Goal: Information Seeking & Learning: Learn about a topic

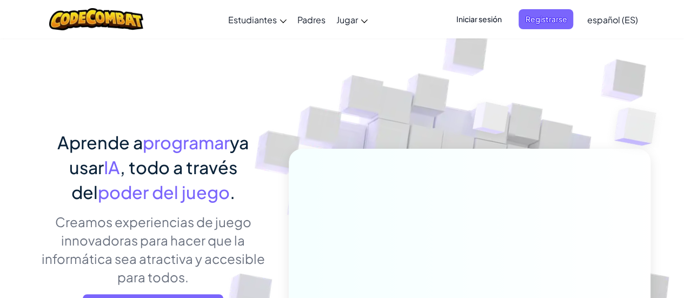
click at [348, 125] on img at bounding box center [462, 238] width 601 height 601
click at [458, 123] on img at bounding box center [491, 121] width 78 height 81
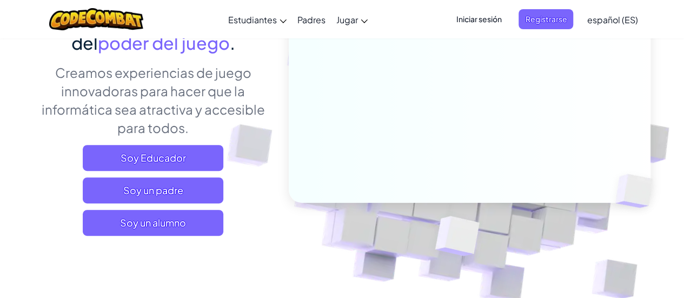
scroll to position [108, 0]
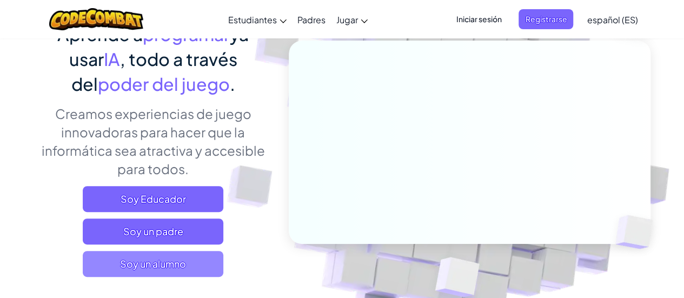
click at [164, 259] on font "Soy un alumno" at bounding box center [153, 263] width 66 height 12
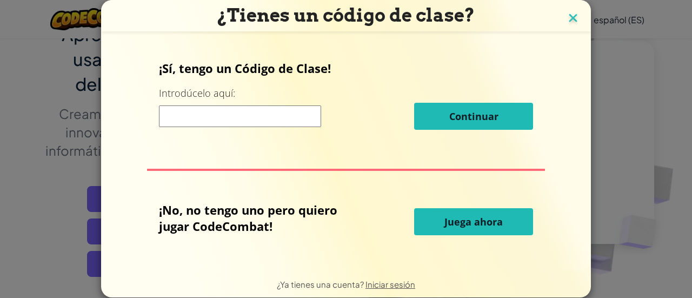
click at [572, 25] on img at bounding box center [573, 19] width 14 height 16
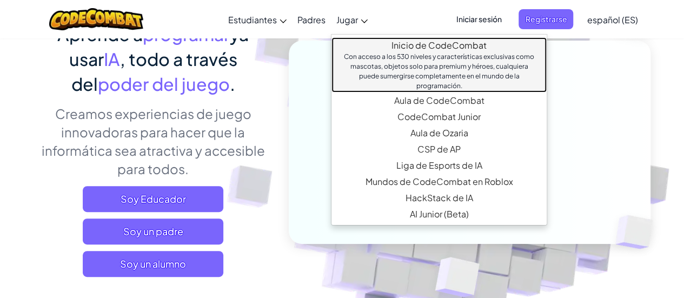
click at [384, 47] on link "Inicio de CodeCombat Con acceso a los 530 niveles y características exclusivas …" at bounding box center [439, 64] width 215 height 55
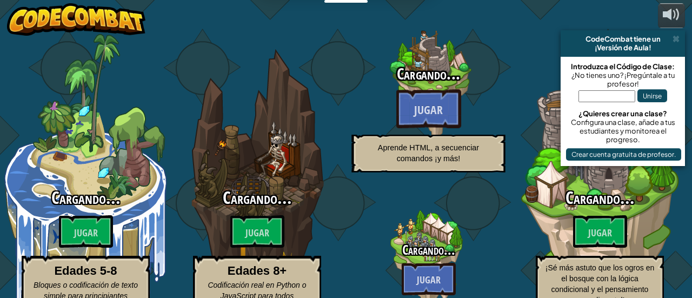
select select "es-ES"
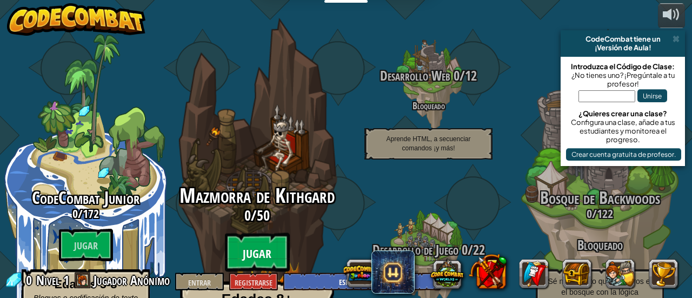
click at [279, 233] on btn "Jugar" at bounding box center [257, 252] width 65 height 39
select select "es-ES"
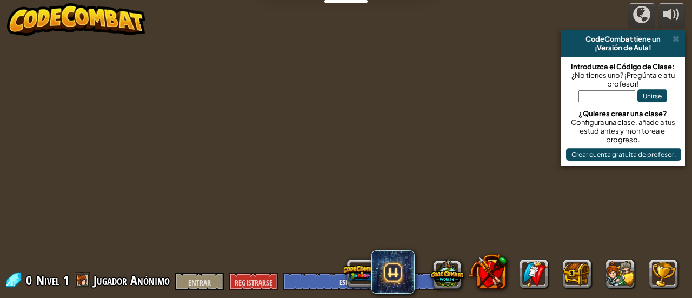
select select "es-ES"
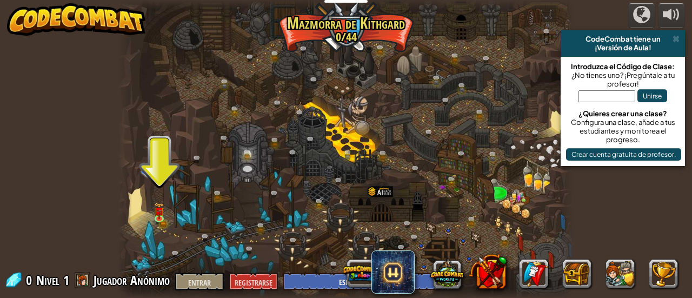
click at [171, 216] on div at bounding box center [346, 149] width 456 height 298
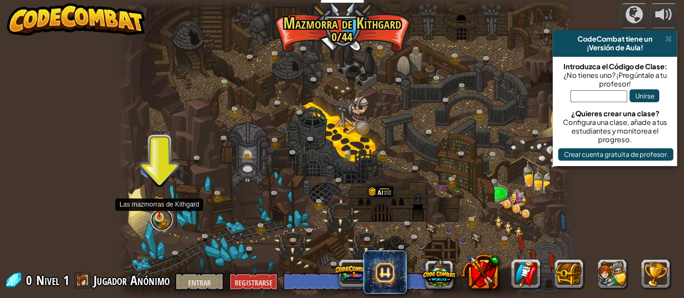
click at [168, 214] on link at bounding box center [162, 220] width 22 height 22
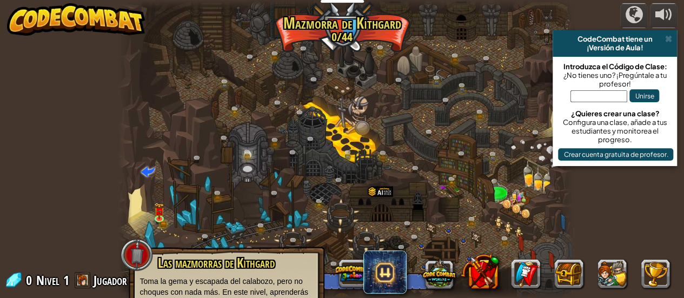
click at [153, 229] on div at bounding box center [346, 149] width 456 height 298
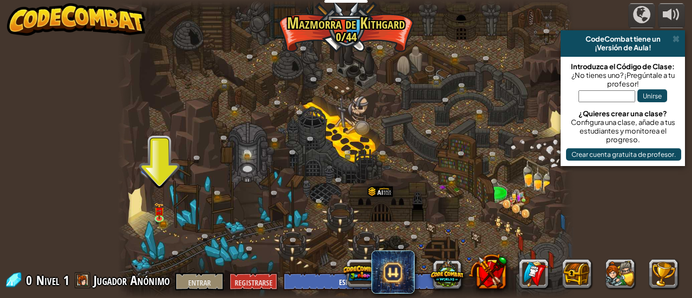
click at [148, 227] on div at bounding box center [346, 149] width 456 height 298
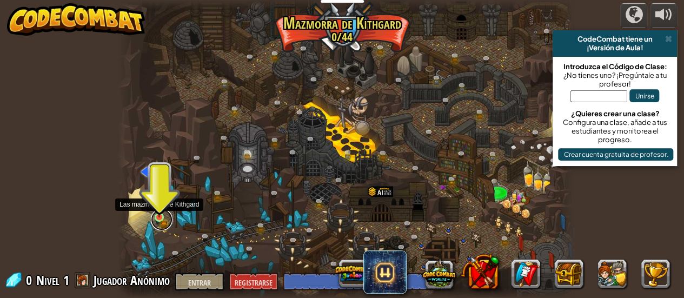
click at [154, 217] on link at bounding box center [162, 220] width 22 height 22
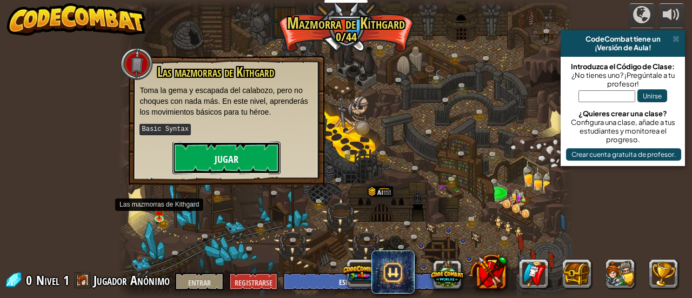
click at [204, 162] on button "Jugar" at bounding box center [227, 158] width 108 height 32
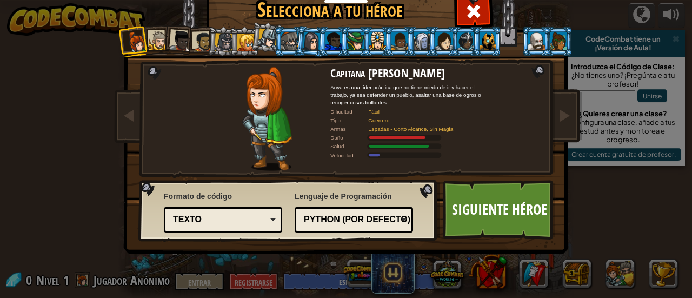
click at [341, 32] on li at bounding box center [355, 42] width 29 height 30
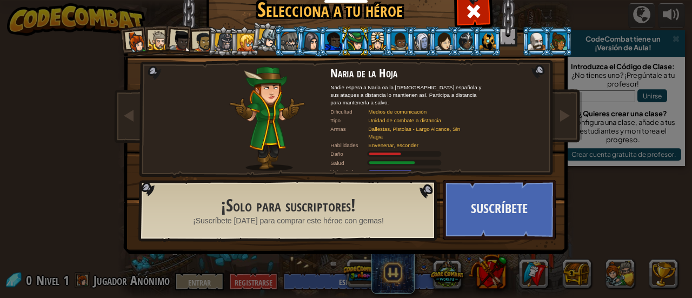
click at [376, 36] on div at bounding box center [377, 40] width 17 height 17
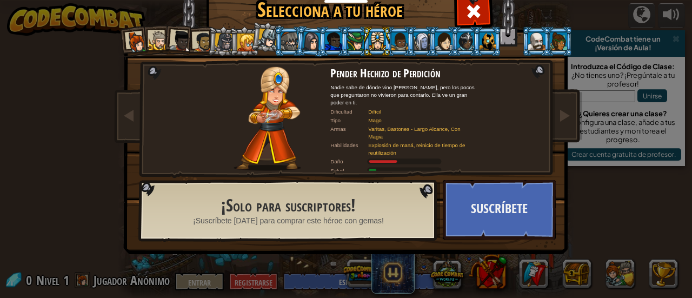
click at [383, 39] on li at bounding box center [376, 42] width 29 height 30
drag, startPoint x: 528, startPoint y: 37, endPoint x: 524, endPoint y: 29, distance: 9.5
click at [524, 29] on li at bounding box center [536, 42] width 29 height 30
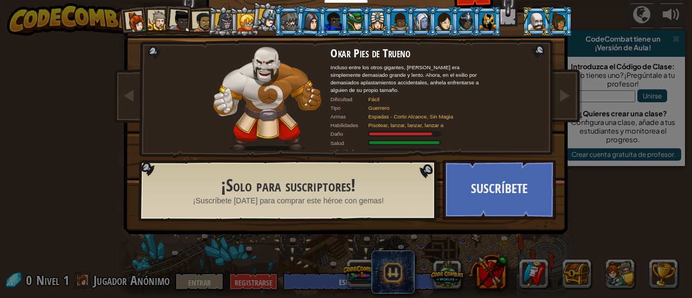
scroll to position [22, 0]
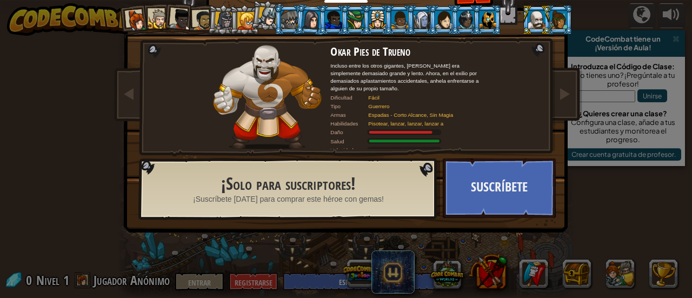
click at [433, 35] on div "Capitana [PERSON_NAME] Anya es una líder práctica que no tiene miedo de ir y ha…" at bounding box center [346, 117] width 406 height 236
click at [438, 5] on li at bounding box center [443, 20] width 29 height 30
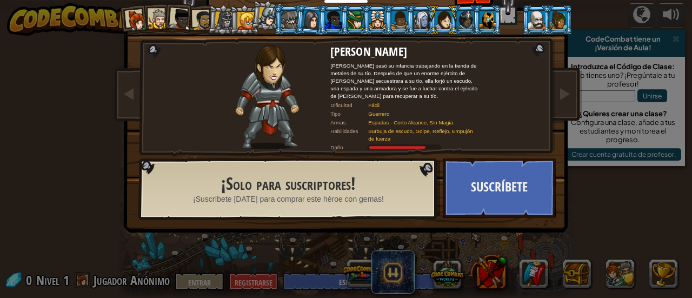
click at [481, 14] on div at bounding box center [488, 19] width 17 height 17
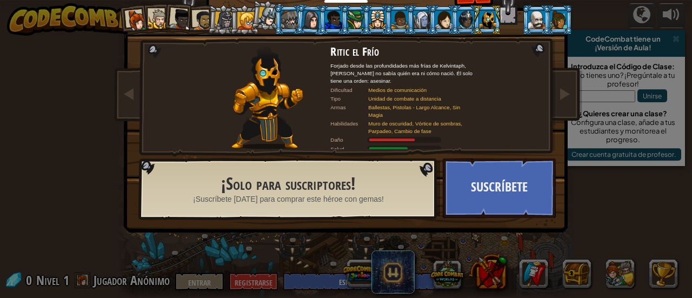
click at [392, 20] on div at bounding box center [400, 19] width 17 height 17
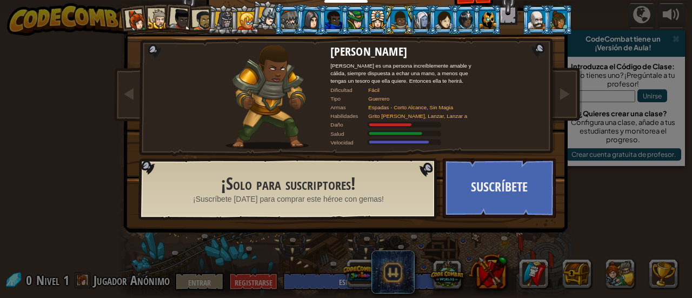
click at [369, 17] on div at bounding box center [377, 19] width 17 height 17
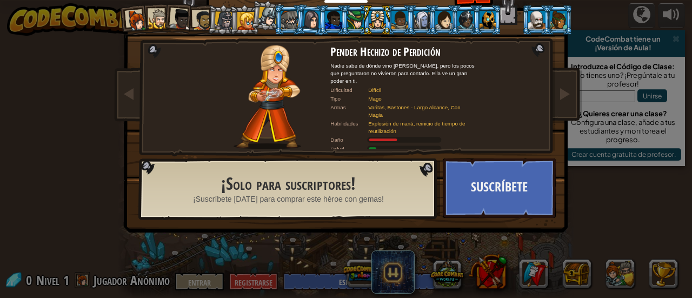
click at [347, 20] on div at bounding box center [355, 19] width 17 height 17
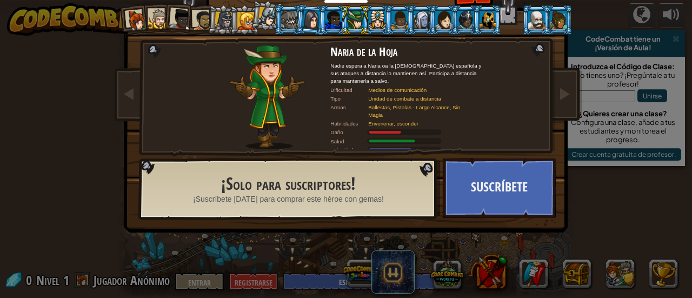
click at [281, 25] on div at bounding box center [289, 19] width 17 height 17
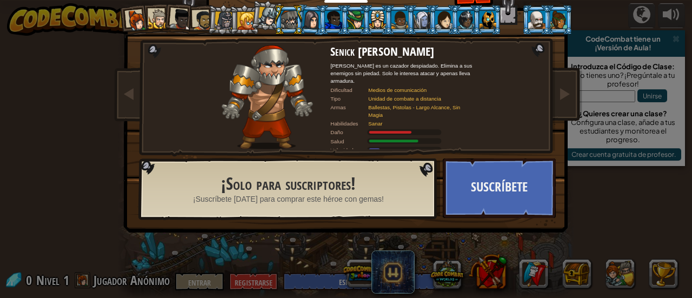
click at [240, 19] on div at bounding box center [245, 20] width 17 height 17
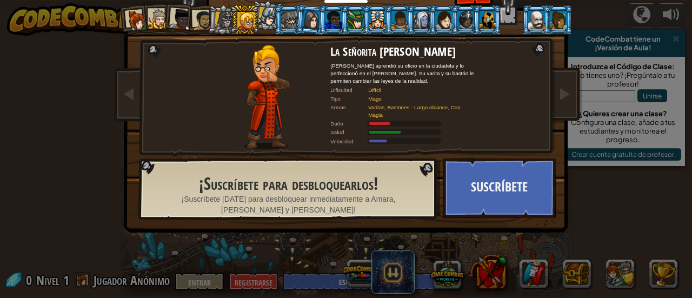
click at [200, 19] on div at bounding box center [203, 20] width 20 height 20
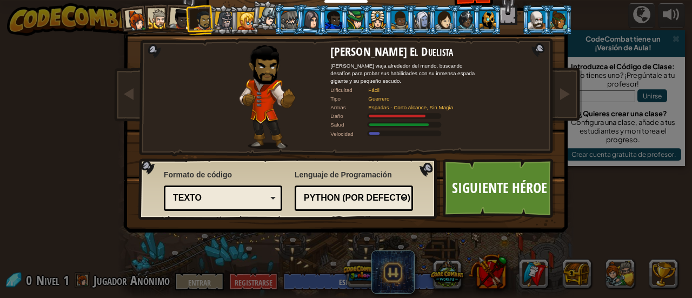
click at [215, 16] on div at bounding box center [224, 20] width 18 height 18
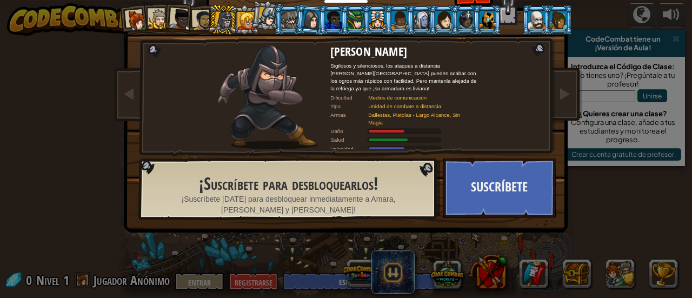
click at [197, 12] on div at bounding box center [203, 20] width 20 height 20
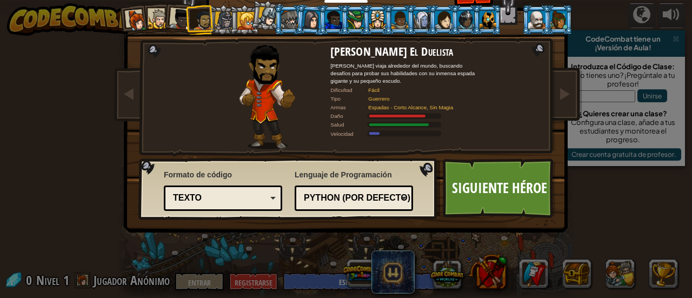
click at [177, 12] on div at bounding box center [181, 20] width 22 height 22
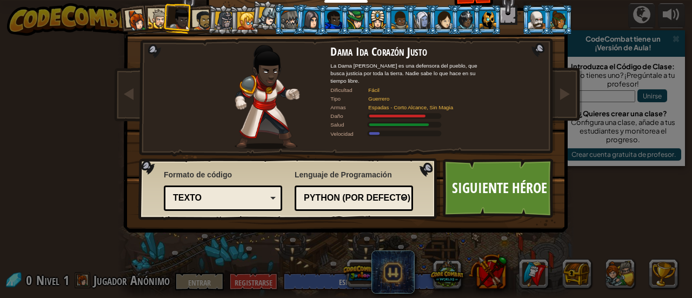
click at [163, 11] on li at bounding box center [179, 18] width 32 height 32
click at [145, 23] on li at bounding box center [134, 20] width 32 height 32
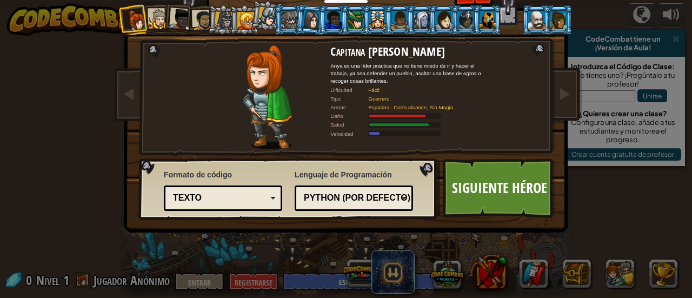
click at [153, 12] on div at bounding box center [159, 19] width 20 height 20
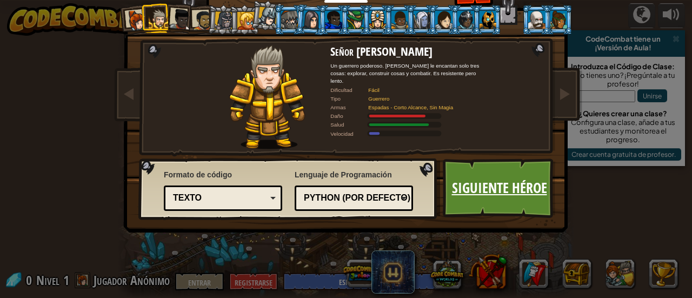
click at [475, 186] on font "Siguiente héroe" at bounding box center [499, 187] width 95 height 19
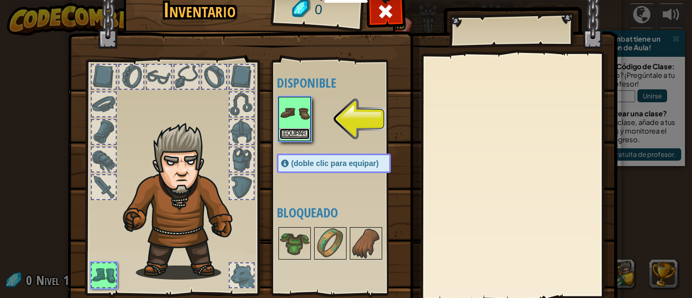
click at [295, 130] on font "Equipar" at bounding box center [294, 133] width 23 height 6
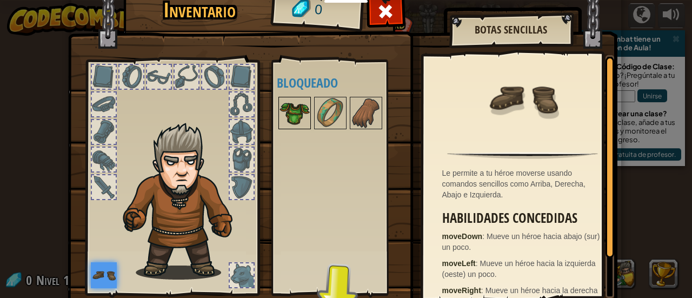
click at [286, 107] on img at bounding box center [295, 113] width 30 height 30
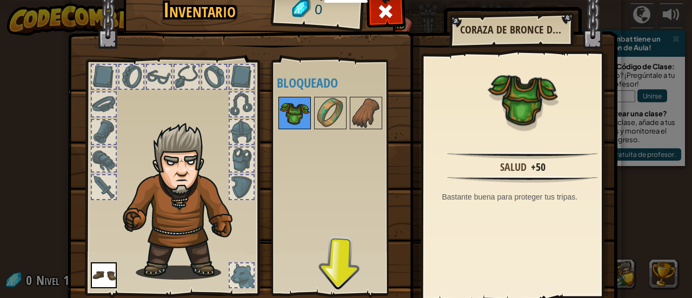
click at [280, 102] on img at bounding box center [295, 113] width 30 height 30
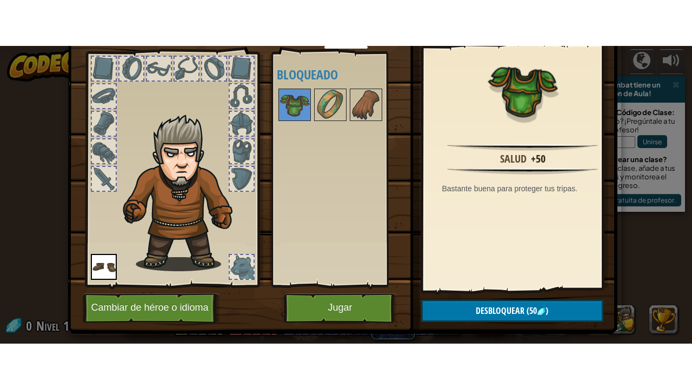
scroll to position [75, 0]
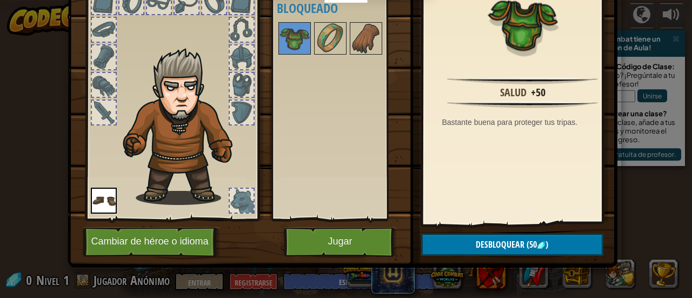
click at [101, 200] on img at bounding box center [104, 201] width 26 height 26
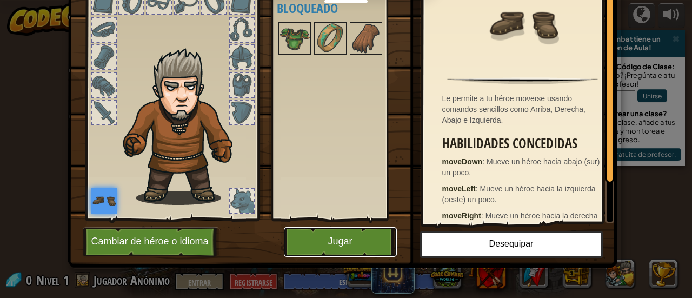
click at [333, 243] on font "Jugar" at bounding box center [340, 241] width 24 height 11
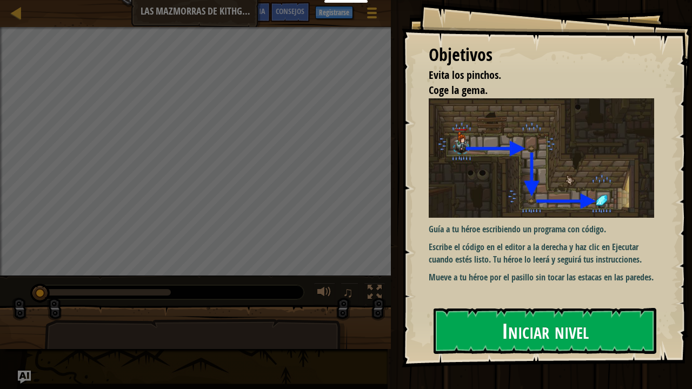
click at [609, 297] on button "Iniciar nivel" at bounding box center [545, 330] width 223 height 45
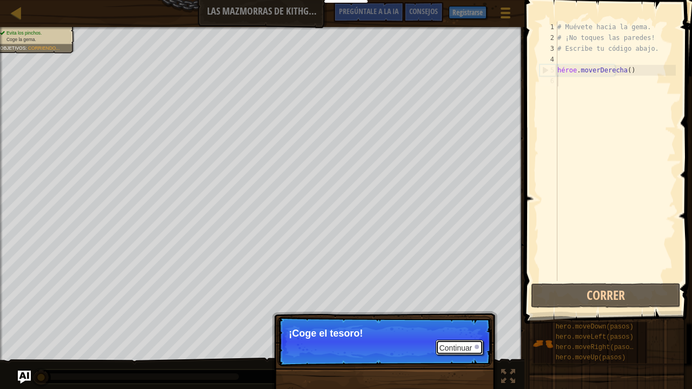
click at [450, 297] on font "Continuar" at bounding box center [455, 348] width 33 height 9
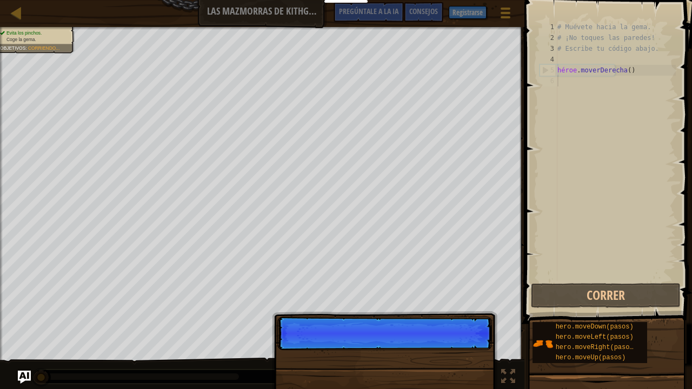
scroll to position [5, 0]
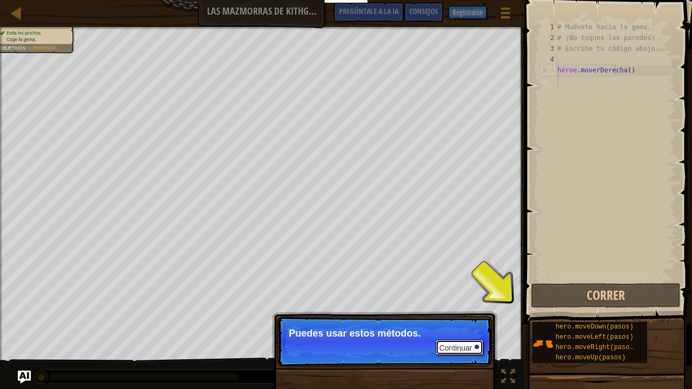
click at [474, 297] on button "Continuar" at bounding box center [460, 347] width 48 height 15
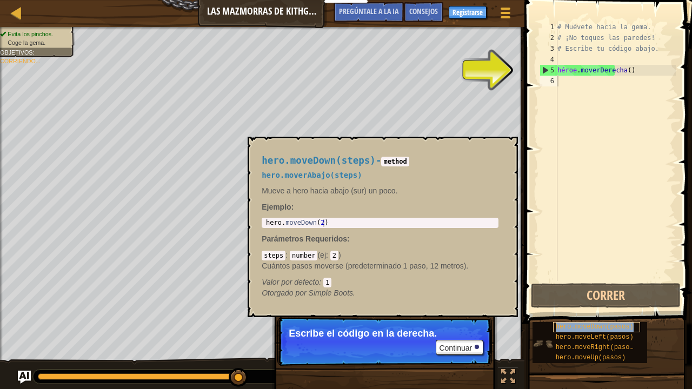
click at [574, 297] on font "hero.moveDown(pasos)" at bounding box center [595, 327] width 78 height 8
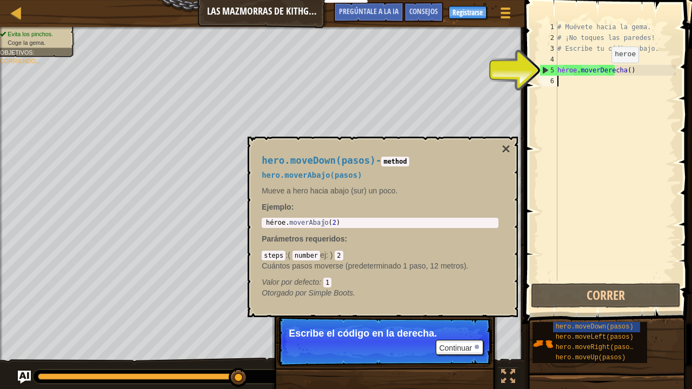
click at [603, 74] on div "# Muévete hacia la gema. # ¡No toques las paredes! # Escribe tu código abajo. h…" at bounding box center [615, 162] width 121 height 281
type textarea "hero.moveRight()"
click at [585, 116] on div "# Muévete hacia la gema. # ¡No toques las paredes! # Escribe tu código abajo. h…" at bounding box center [615, 162] width 121 height 281
click at [502, 148] on font "×" at bounding box center [506, 149] width 9 height 17
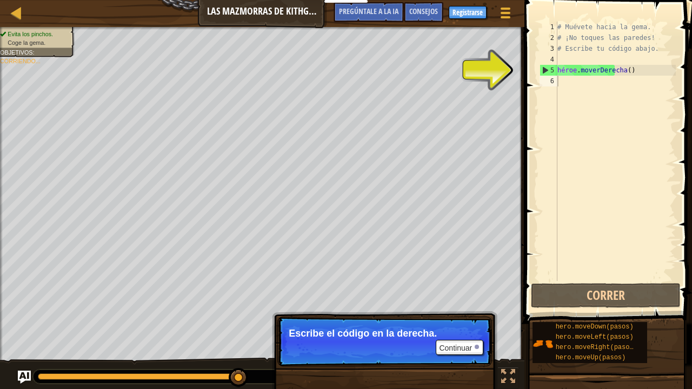
click at [459, 297] on p "Continuar Escribe el código en la derecha." at bounding box center [384, 342] width 215 height 50
click at [458, 297] on font "Continuar" at bounding box center [455, 348] width 33 height 9
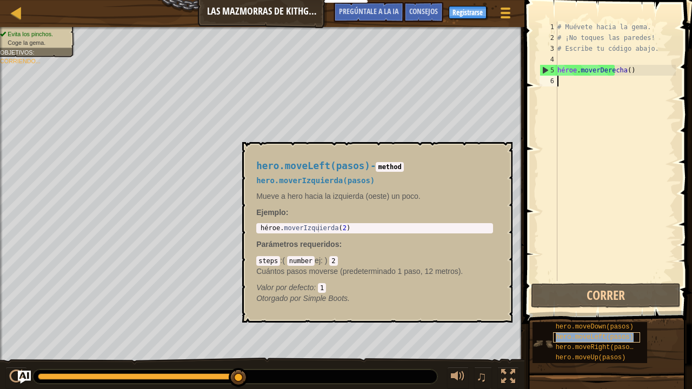
click at [612, 297] on div "hero.moveLeft(pasos)" at bounding box center [596, 338] width 87 height 10
click at [497, 152] on font "×" at bounding box center [501, 154] width 9 height 17
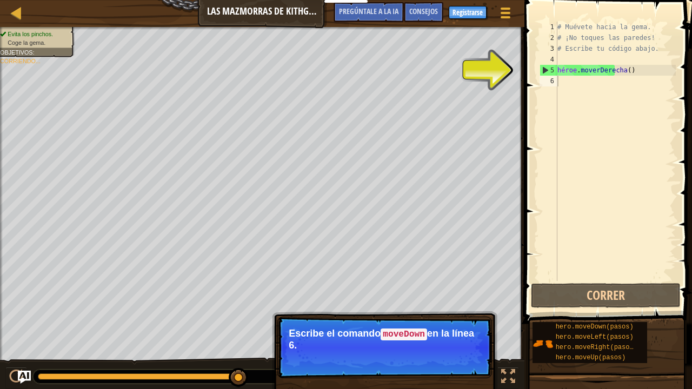
click at [396, 297] on code "moveDown" at bounding box center [404, 335] width 47 height 12
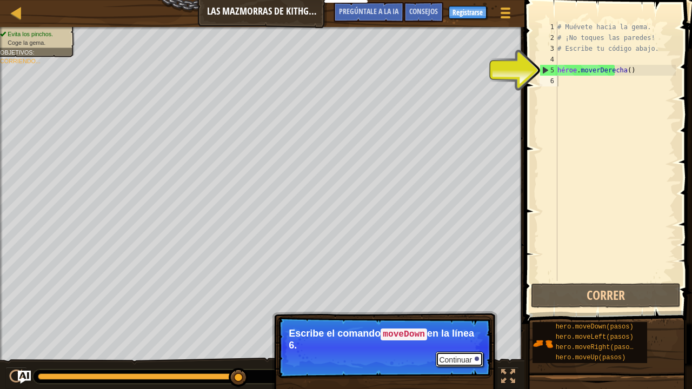
click at [461, 297] on font "Continuar" at bounding box center [455, 360] width 33 height 9
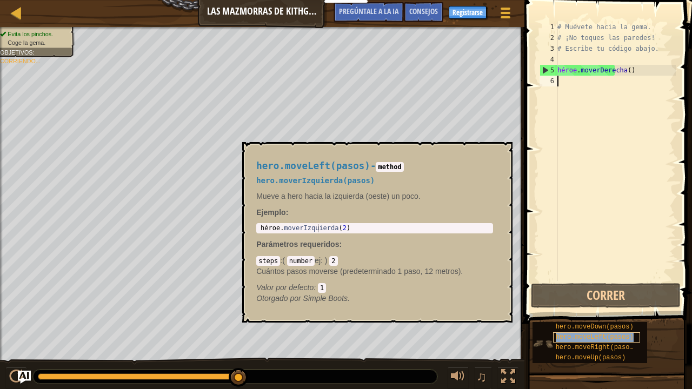
click at [625, 297] on font "hero.moveLeft(pasos)" at bounding box center [595, 338] width 78 height 8
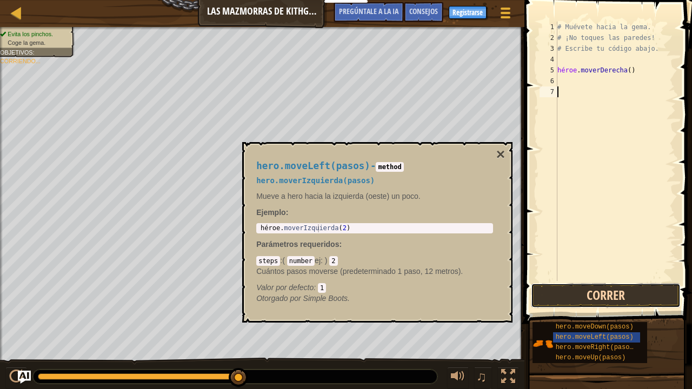
click at [622, 286] on button "Correr" at bounding box center [606, 295] width 150 height 25
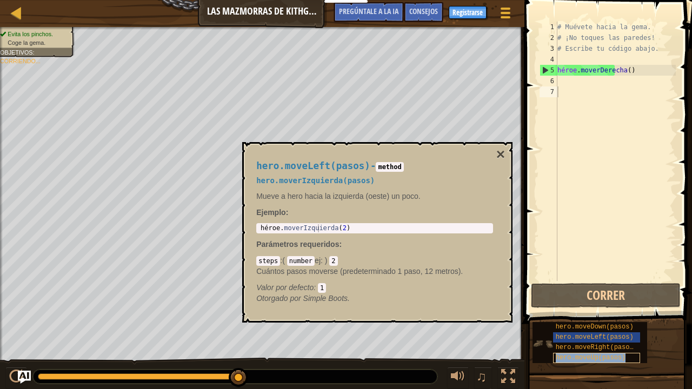
click at [615, 297] on font "hero.moveUp(pasos)" at bounding box center [591, 358] width 70 height 8
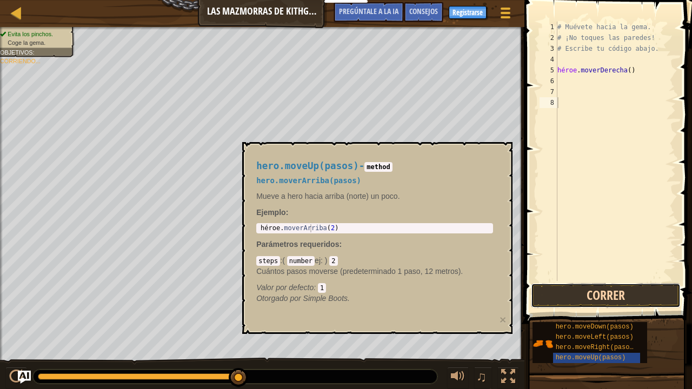
click at [657, 297] on button "Correr" at bounding box center [606, 295] width 150 height 25
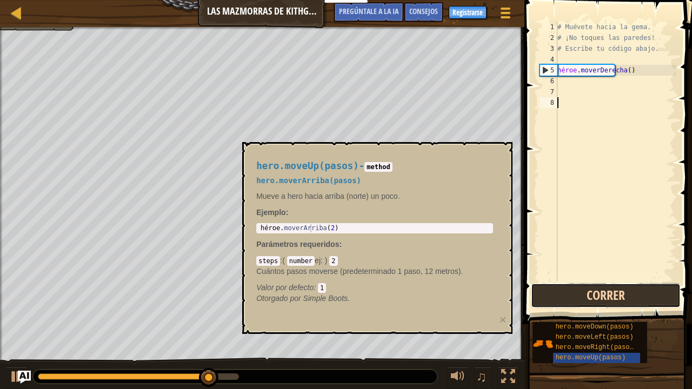
click at [654, 297] on button "Correr" at bounding box center [606, 295] width 150 height 25
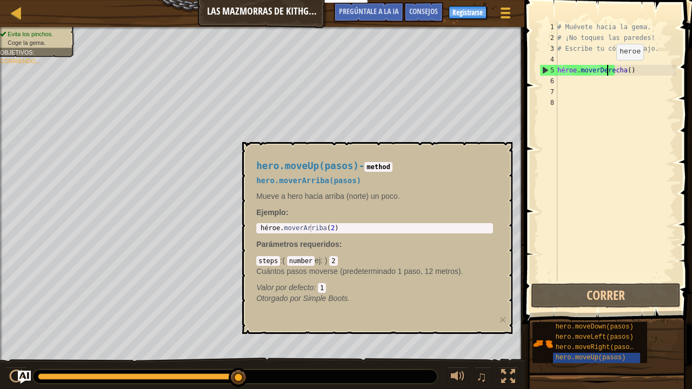
click at [607, 71] on div "# Muévete hacia la gema. # ¡No toques las paredes! # Escribe tu código abajo. h…" at bounding box center [615, 162] width 121 height 281
click at [630, 72] on div "# Muévete hacia la gema. # ¡No toques las paredes! # Escribe tu código abajo. h…" at bounding box center [615, 162] width 121 height 281
click at [632, 68] on div "# Muévete hacia la gema. # ¡No toques las paredes! # Escribe tu código abajo. h…" at bounding box center [615, 162] width 121 height 281
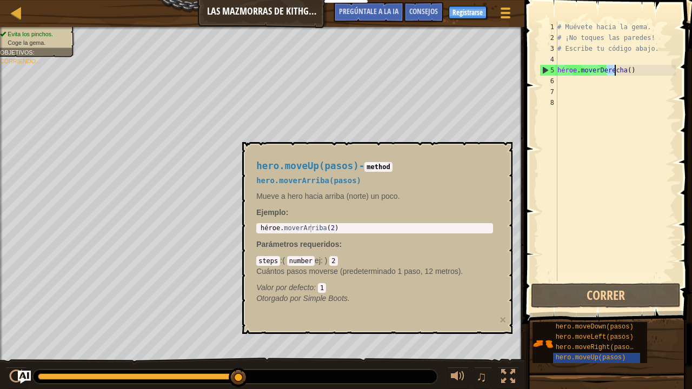
type textarea "hero.moveRight()"
click at [632, 68] on div "# Muévete hacia la gema. # ¡No toques las paredes! # Escribe tu código abajo. h…" at bounding box center [615, 162] width 121 height 281
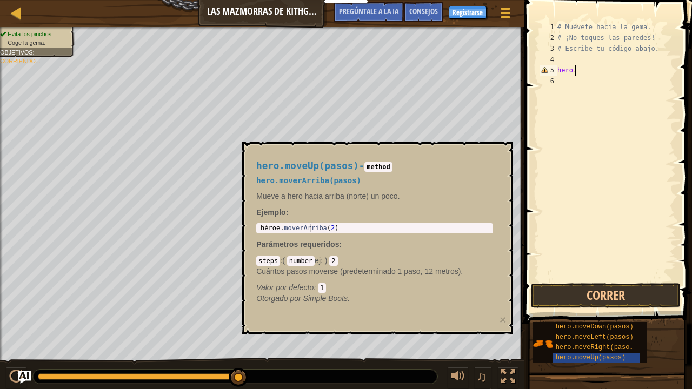
type textarea "hero"
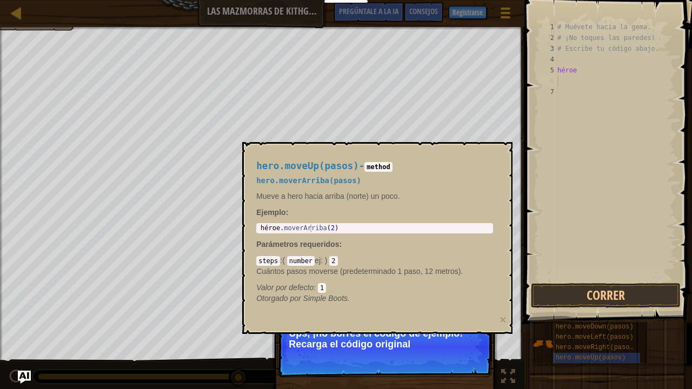
click at [262, 233] on div "1 héroe . moverArriba ( 2 ) [DEMOGRAPHIC_DATA] XXXXXXXXXXXXXXXXXXXXXXXXXXXXXXXX…" at bounding box center [374, 228] width 237 height 10
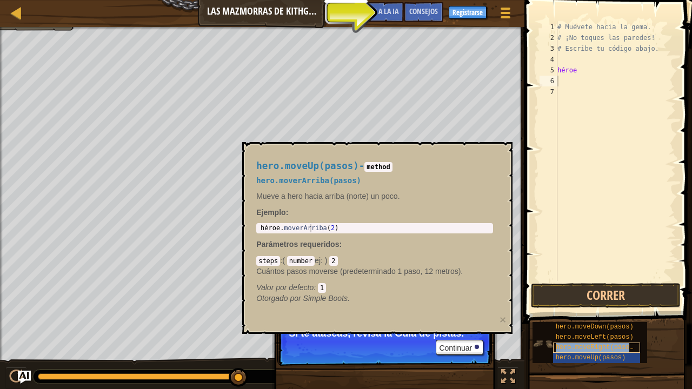
click at [606, 297] on font "hero.moveRight(pasos)" at bounding box center [597, 348] width 82 height 8
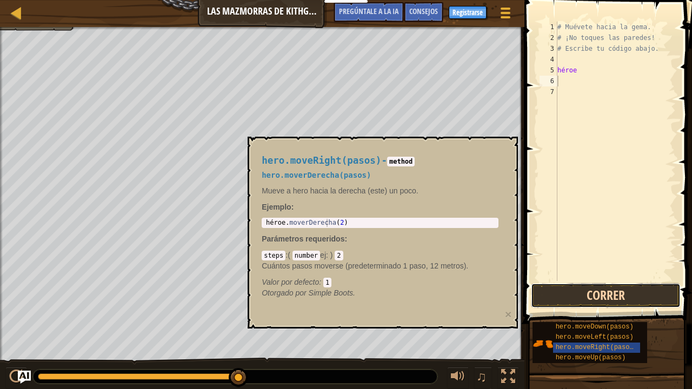
click at [619, 293] on button "Correr" at bounding box center [606, 295] width 150 height 25
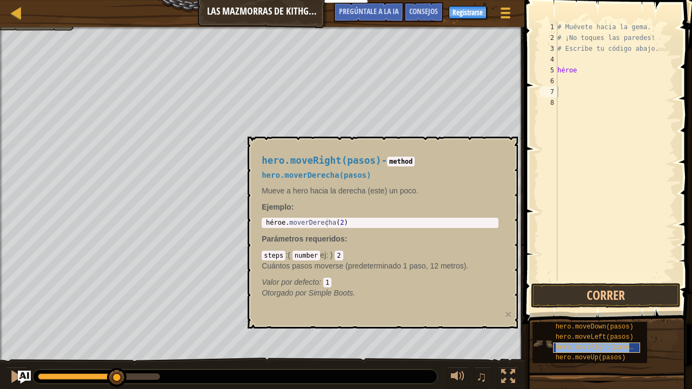
click at [597, 297] on font "hero.moveRight(pasos)" at bounding box center [597, 348] width 82 height 8
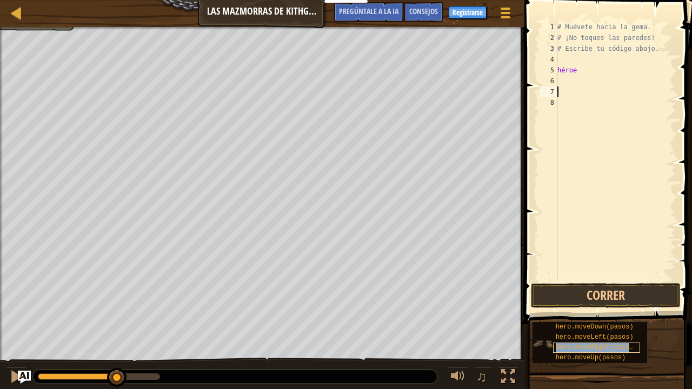
click at [597, 297] on font "hero.moveRight(pasos)" at bounding box center [597, 348] width 82 height 8
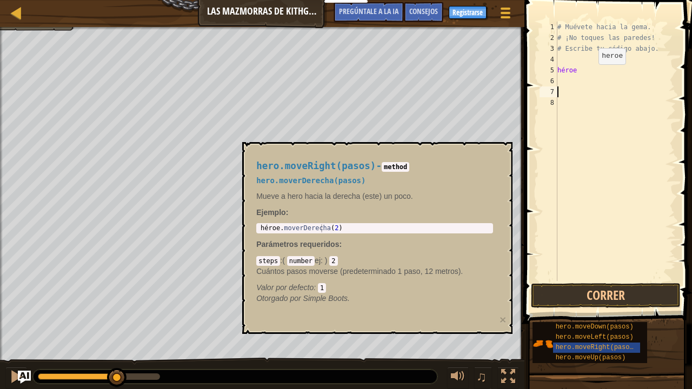
click at [586, 72] on div "# Muévete hacia la gema. # ¡No toques las paredes! # Escribe tu código abajo. h…" at bounding box center [615, 162] width 121 height 281
click at [584, 70] on div "# Muévete hacia la gema. # ¡No toques las paredes! # Escribe tu código abajo. h…" at bounding box center [615, 162] width 121 height 281
click at [579, 69] on div "# Muévete hacia la gema. # ¡No toques las paredes! # Escribe tu código abajo. h…" at bounding box center [615, 162] width 121 height 281
type textarea "h"
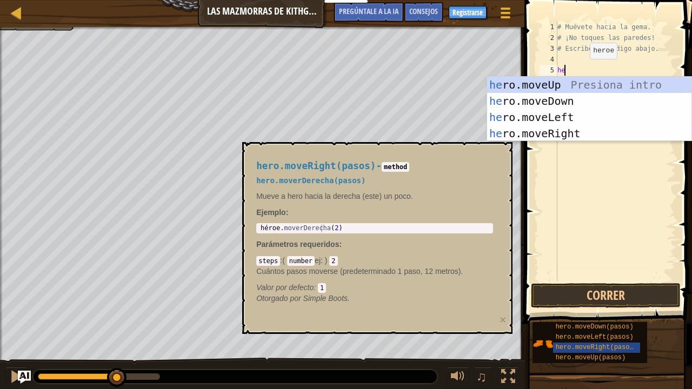
type textarea "her"
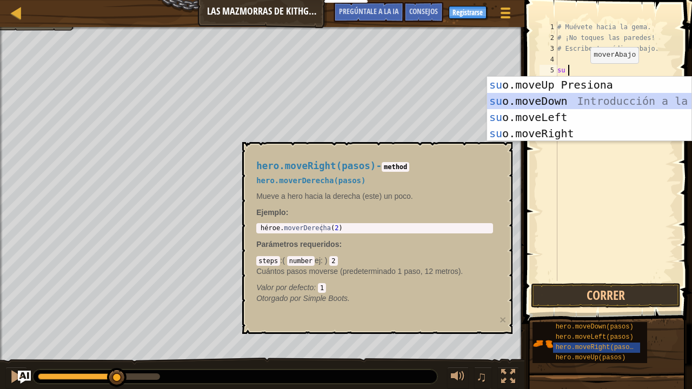
click at [601, 102] on div "su introducción de o.moveUp Presiona su o.moveDown Introducción a la presión su…" at bounding box center [589, 125] width 205 height 97
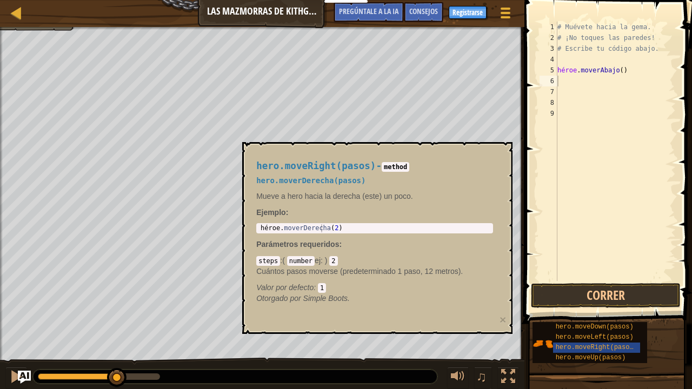
click at [448, 201] on p "Mueve a hero hacia la derecha (este) un poco." at bounding box center [374, 196] width 237 height 11
click at [609, 297] on div "hero.moveRight(pasos)" at bounding box center [596, 348] width 87 height 10
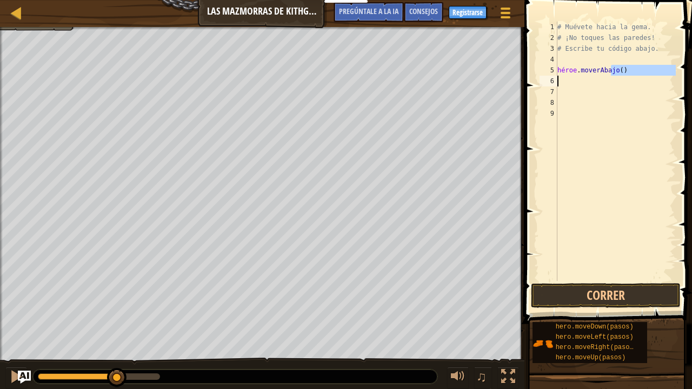
drag, startPoint x: 620, startPoint y: 70, endPoint x: 608, endPoint y: 83, distance: 17.2
click at [608, 83] on div "# Muévete hacia la gema. # ¡No toques las paredes! # Escribe tu código abajo. h…" at bounding box center [615, 162] width 121 height 281
type textarea "hero.moveDown()"
click at [593, 159] on div "# Muévete hacia la gema. # ¡No toques las paredes! # Escribe tu código abajo. h…" at bounding box center [615, 162] width 121 height 281
click at [594, 157] on div "# Muévete hacia la gema. # ¡No toques las paredes! # Escribe tu código abajo. h…" at bounding box center [615, 162] width 121 height 281
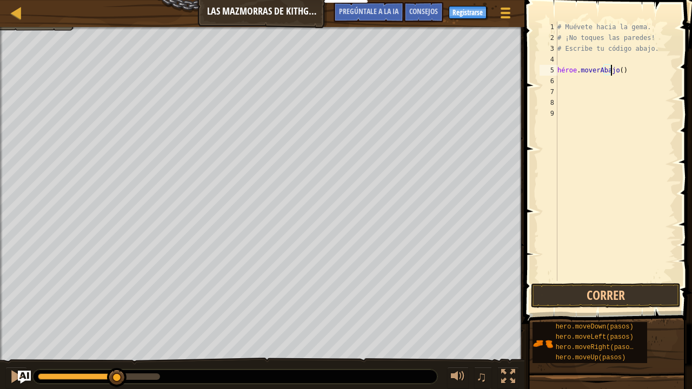
click at [625, 72] on div "# Muévete hacia la gema. # ¡No toques las paredes! # Escribe tu código abajo. h…" at bounding box center [615, 162] width 121 height 281
type textarea "hero.moveDown()"
click at [561, 84] on div "# Muévete hacia la gema. # ¡No toques las paredes! # Escribe tu código abajo. h…" at bounding box center [615, 162] width 121 height 281
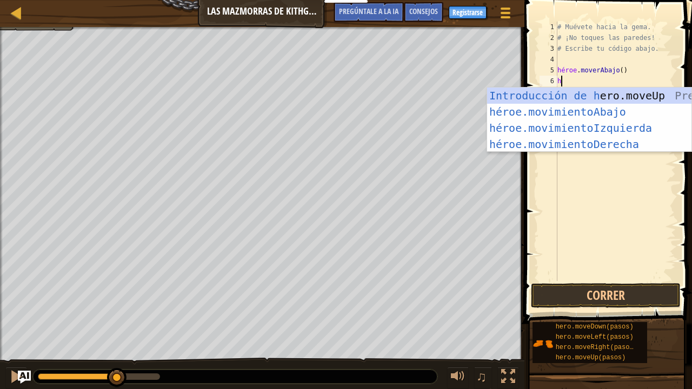
type textarea "he"
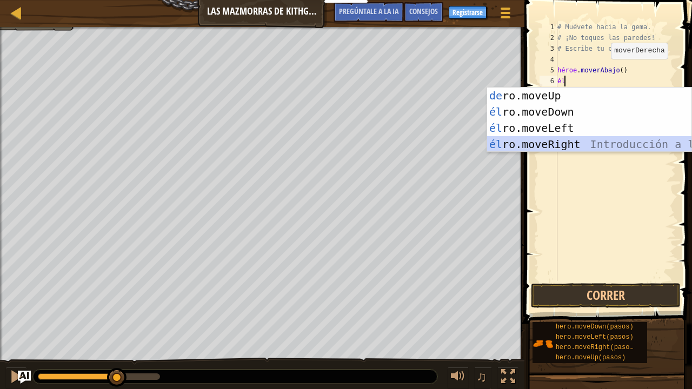
click at [613, 141] on div "Introducción a la presión de [PERSON_NAME].moveUp él ro.moveDown Introducción a…" at bounding box center [589, 136] width 205 height 97
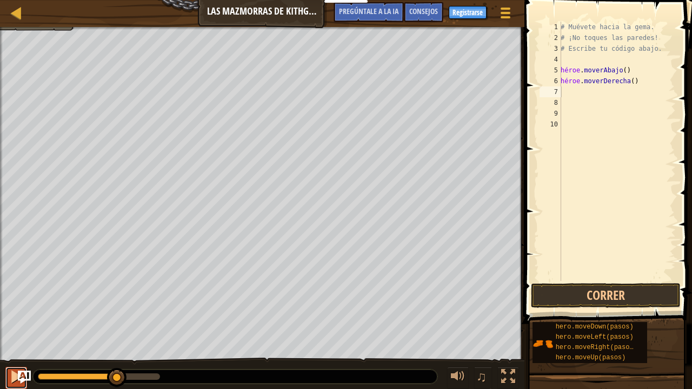
click at [9, 297] on button at bounding box center [16, 378] width 22 height 22
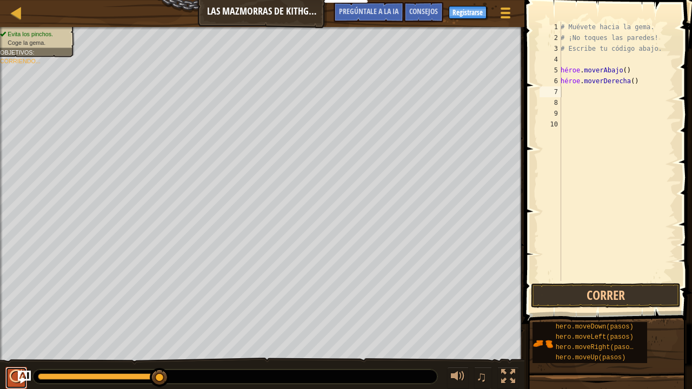
click at [9, 297] on button at bounding box center [16, 378] width 22 height 22
click at [634, 73] on div "# Muévete hacia la gema. # ¡No toques las paredes! # Escribe tu código abajo. h…" at bounding box center [617, 162] width 117 height 281
type textarea "h"
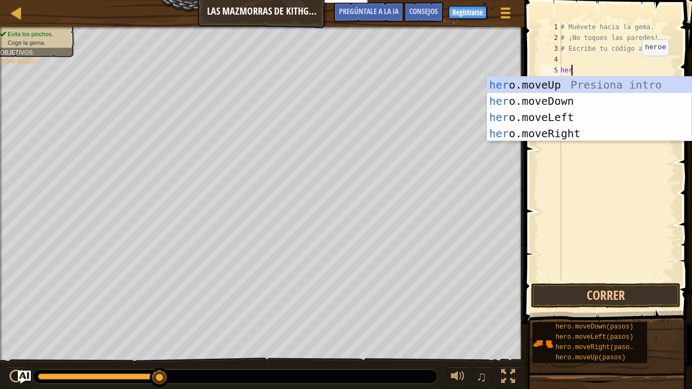
type textarea "hero"
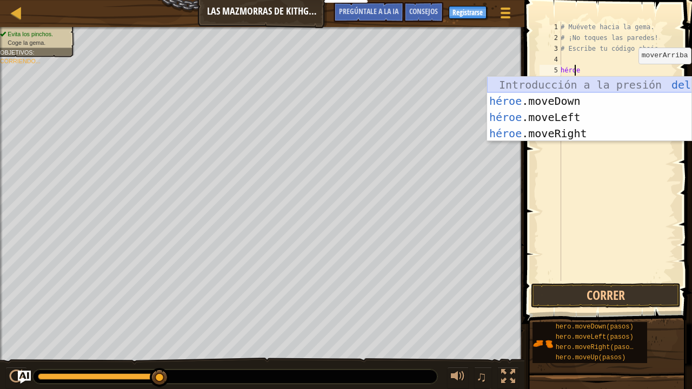
click at [627, 91] on div "Introducción a la presión del héroe .moveUp héroe .moveDown Introducción a la p…" at bounding box center [589, 125] width 205 height 97
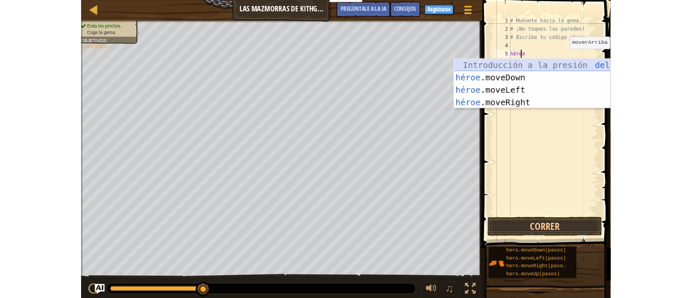
scroll to position [5, 0]
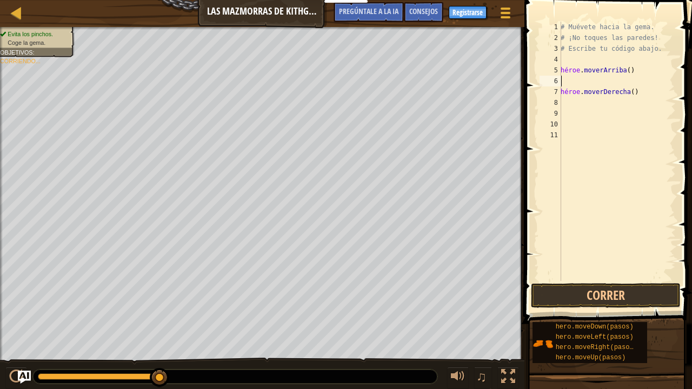
click at [3, 297] on div "♫" at bounding box center [262, 374] width 525 height 32
click at [7, 297] on button at bounding box center [16, 378] width 22 height 22
click at [516, 297] on button at bounding box center [509, 378] width 22 height 22
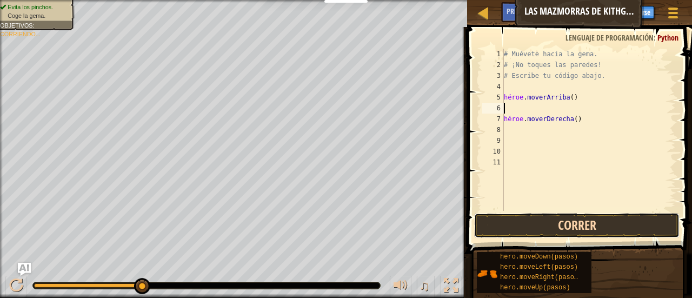
click at [515, 226] on button "Correr" at bounding box center [577, 225] width 206 height 25
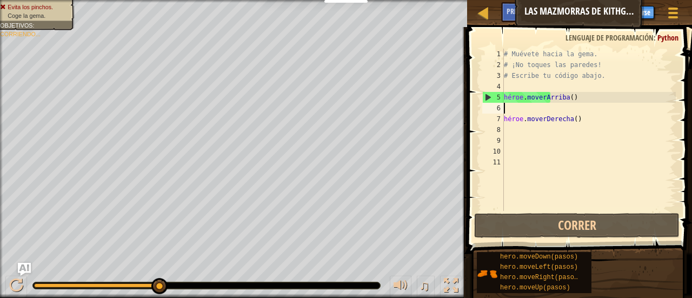
click at [522, 147] on div "# Muévete hacia la gema. # ¡No toques las paredes! # Escribe tu código abajo. h…" at bounding box center [589, 141] width 174 height 184
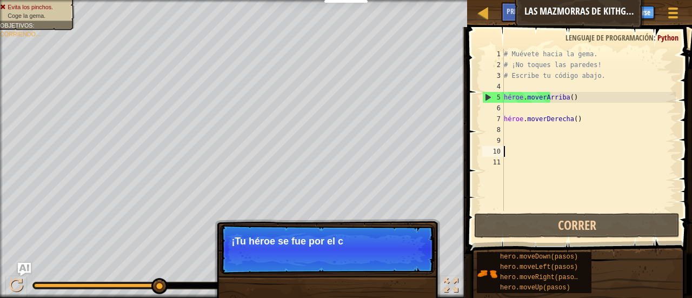
click at [512, 104] on div "# Muévete hacia la gema. # ¡No toques las paredes! # Escribe tu código abajo. h…" at bounding box center [589, 141] width 174 height 184
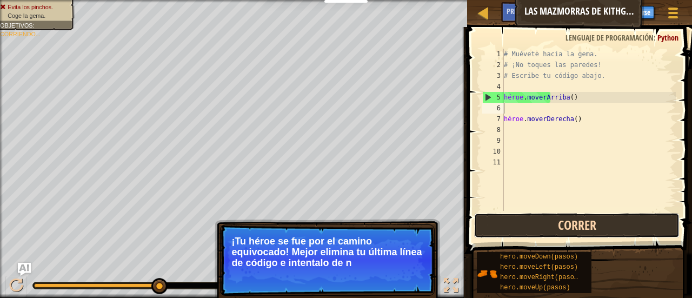
click at [563, 227] on button "Correr" at bounding box center [577, 225] width 206 height 25
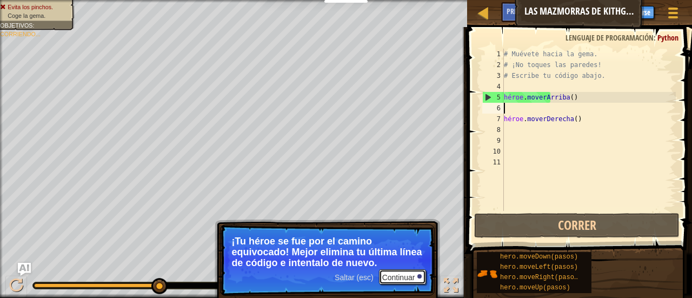
click at [407, 279] on font "Continuar" at bounding box center [398, 277] width 33 height 9
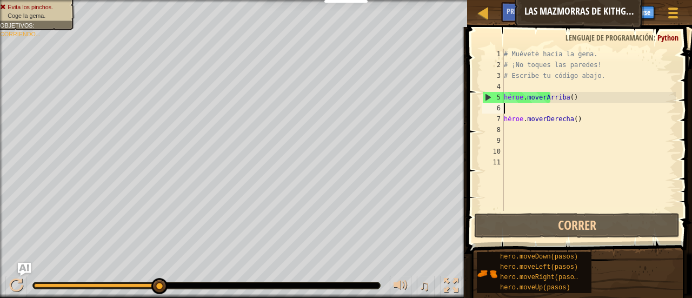
click at [561, 104] on div "# Muévete hacia la gema. # ¡No toques las paredes! # Escribe tu código abajo. h…" at bounding box center [589, 141] width 174 height 184
click at [13, 282] on div at bounding box center [16, 286] width 14 height 14
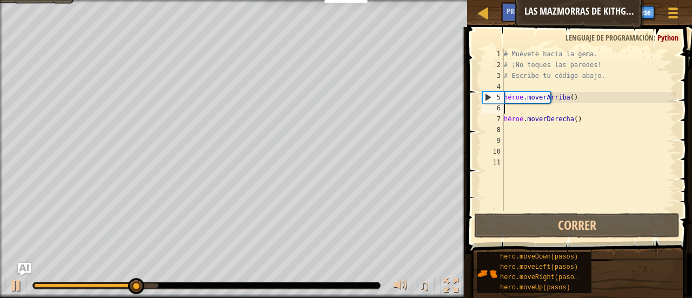
click at [556, 97] on div "# Muévete hacia la gema. # ¡No toques las paredes! # Escribe tu código abajo. h…" at bounding box center [589, 141] width 174 height 184
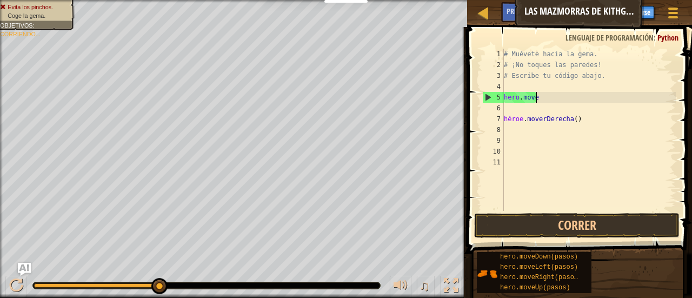
type textarea "h"
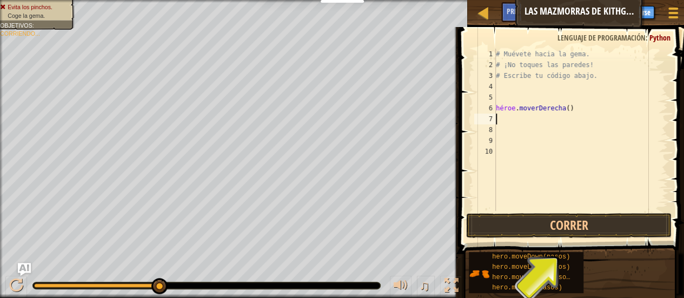
click at [537, 121] on div "# Muévete hacia la gema. # ¡No toques las paredes! # Escribe tu código abajo. h…" at bounding box center [581, 141] width 174 height 184
click at [584, 219] on button "Correr" at bounding box center [569, 225] width 206 height 25
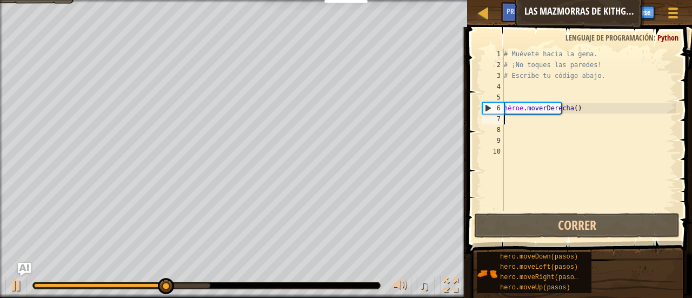
click at [520, 134] on div "# Muévete hacia la gema. # ¡No toques las paredes! # Escribe tu código abajo. h…" at bounding box center [589, 141] width 174 height 184
click at [506, 123] on div "# Muévete hacia la gema. # ¡No toques las paredes! # Escribe tu código abajo. h…" at bounding box center [589, 141] width 174 height 184
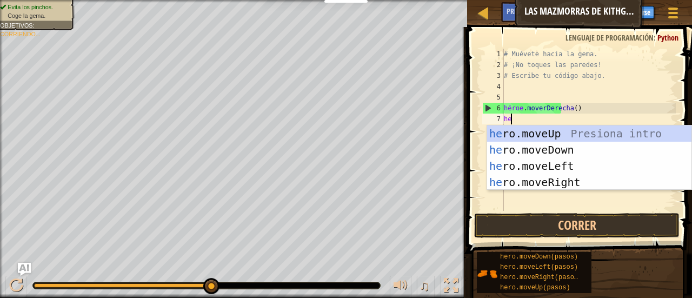
type textarea "her"
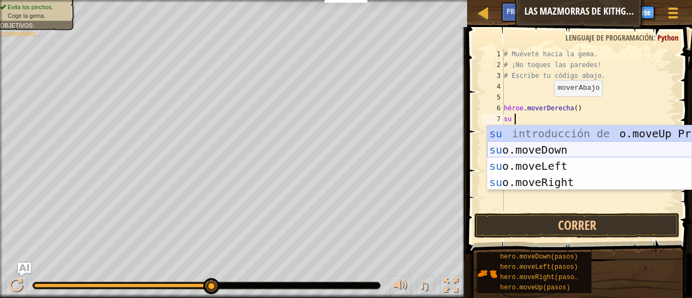
click at [582, 145] on div "su introducción de o.moveUp Presiona su o.moveDown Introducción a la presión su…" at bounding box center [589, 173] width 205 height 97
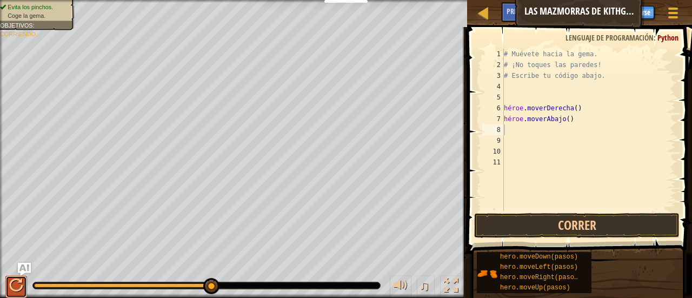
click at [12, 288] on div at bounding box center [16, 286] width 14 height 14
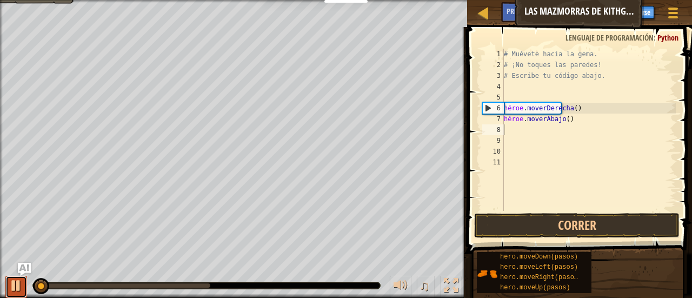
click at [11, 286] on div at bounding box center [16, 286] width 14 height 14
click at [10, 287] on div at bounding box center [16, 286] width 14 height 14
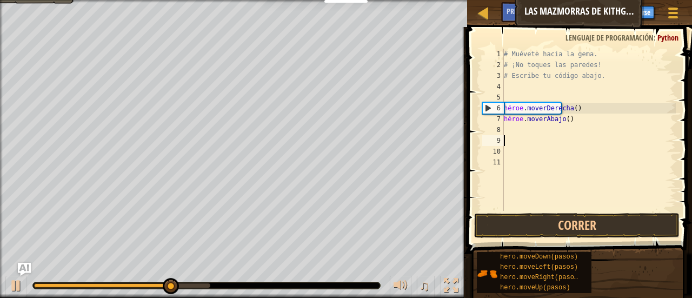
click at [535, 137] on div "# Muévete hacia la gema. # ¡No toques las paredes! # Escribe tu código abajo. h…" at bounding box center [589, 141] width 174 height 184
click at [530, 129] on div "# Muévete hacia la gema. # ¡No toques las paredes! # Escribe tu código abajo. h…" at bounding box center [589, 141] width 174 height 184
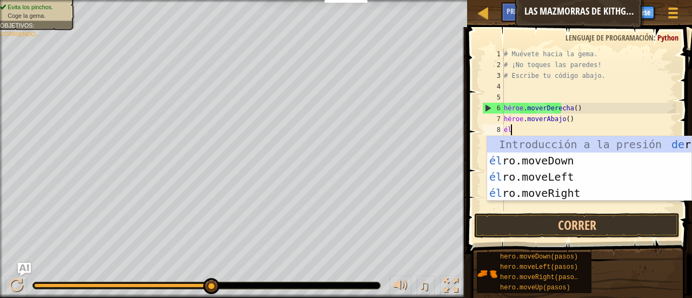
type textarea "hero"
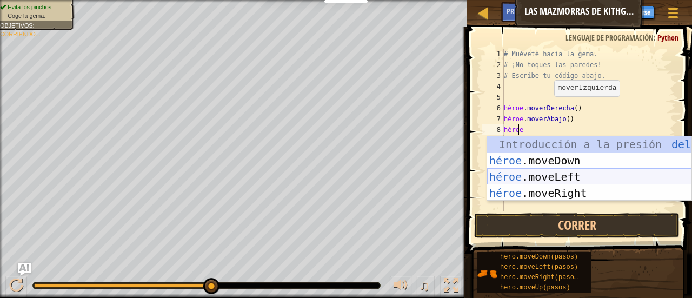
click at [619, 180] on div "Introducción a la presión del héroe .moveUp héroe .moveDown Introducción a la p…" at bounding box center [589, 184] width 205 height 97
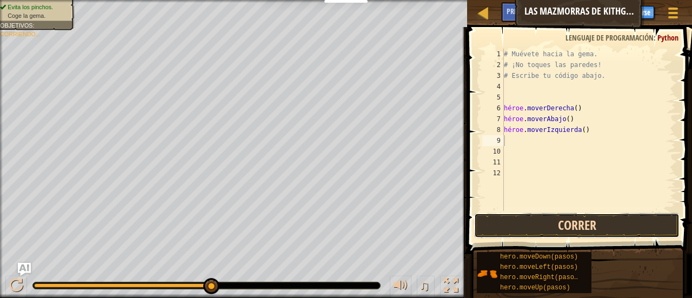
click at [550, 228] on button "Correr" at bounding box center [577, 225] width 206 height 25
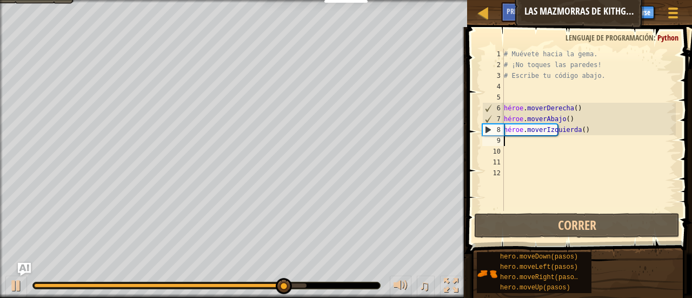
click at [593, 138] on div "# Muévete hacia la gema. # ¡No toques las paredes! # Escribe tu código abajo. h…" at bounding box center [589, 141] width 174 height 184
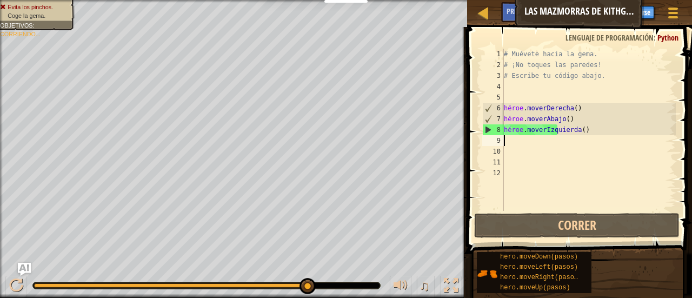
click at [595, 134] on div "# Muévete hacia la gema. # ¡No toques las paredes! # Escribe tu código abajo. h…" at bounding box center [589, 141] width 174 height 184
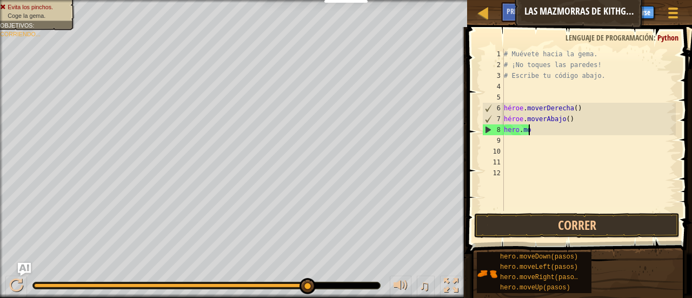
type textarea "h"
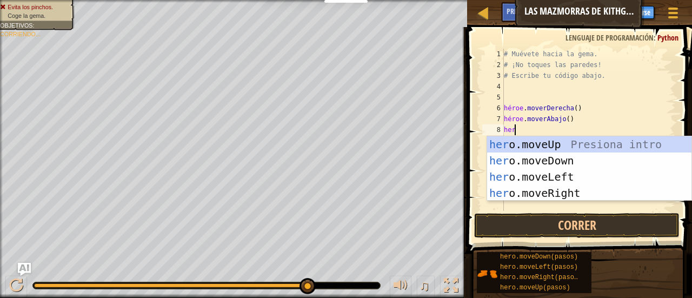
type textarea "hero"
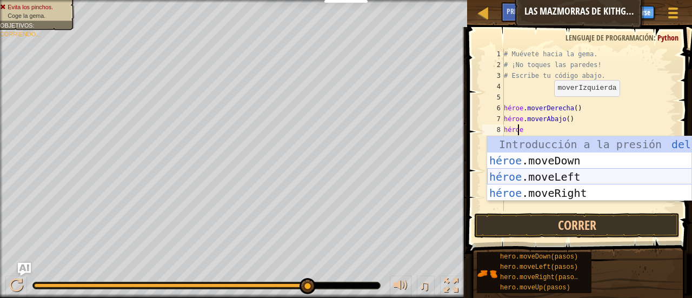
click at [600, 172] on div "Introducción a la presión del héroe .moveUp héroe .moveDown Introducción a la p…" at bounding box center [589, 184] width 205 height 97
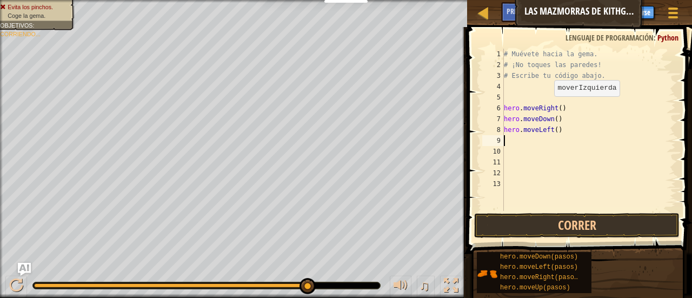
scroll to position [5, 0]
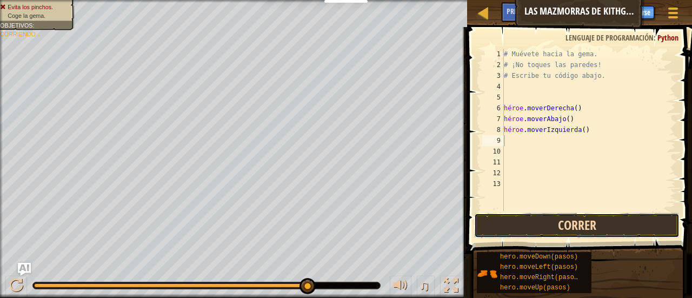
click at [529, 221] on button "Correr" at bounding box center [577, 225] width 206 height 25
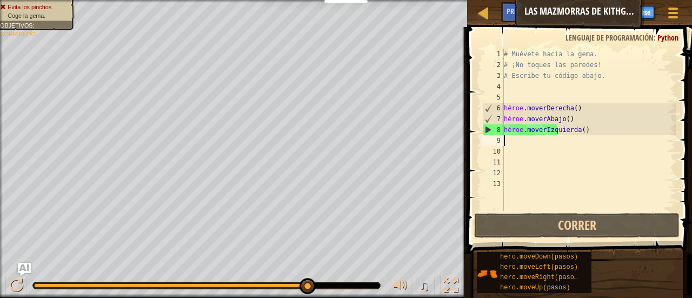
click at [572, 130] on div "# Muévete hacia la gema. # ¡No toques las paredes! # Escribe tu código abajo. h…" at bounding box center [589, 141] width 174 height 184
click at [567, 134] on div "# Muévete hacia la gema. # ¡No toques las paredes! # Escribe tu código abajo. h…" at bounding box center [589, 141] width 174 height 184
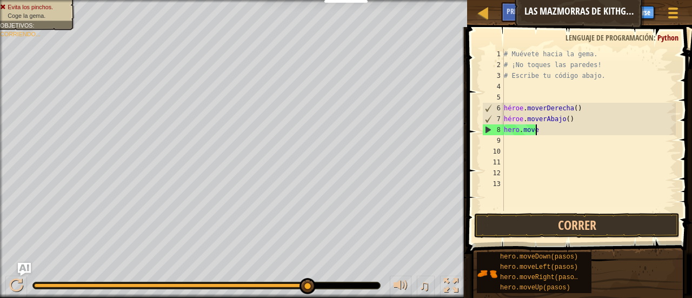
type textarea "h"
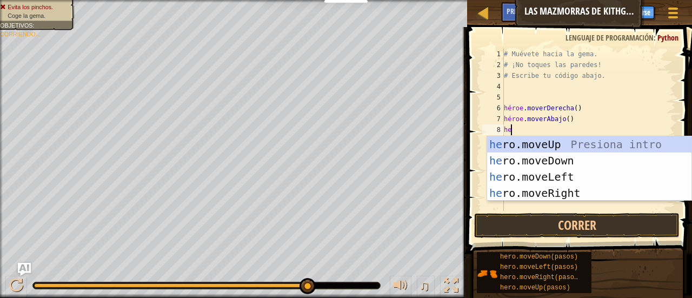
type textarea "her"
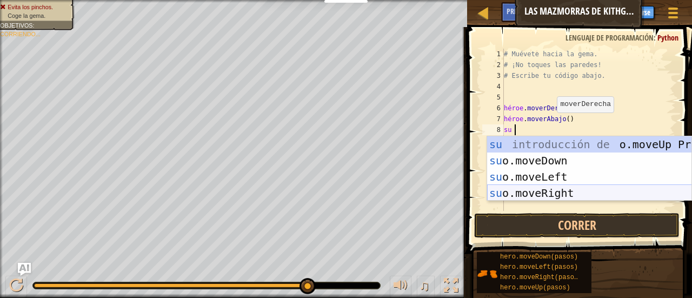
click at [573, 189] on div "su introducción de o.moveUp Presiona su o.moveDown Introducción a la presión su…" at bounding box center [589, 184] width 205 height 97
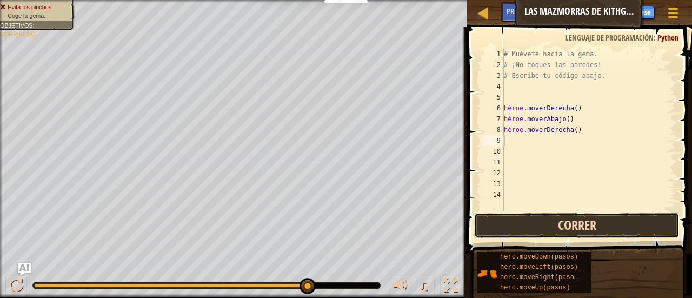
click at [514, 215] on button "Correr" at bounding box center [577, 225] width 206 height 25
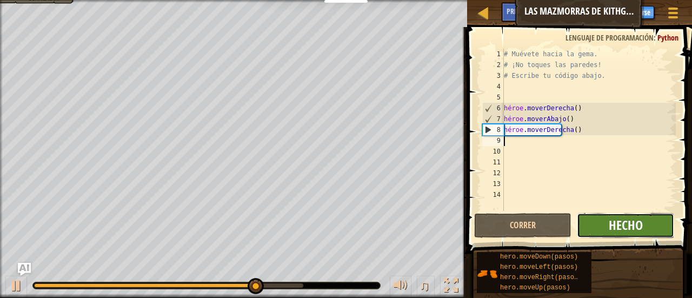
click at [614, 221] on font "Hecho" at bounding box center [626, 224] width 34 height 17
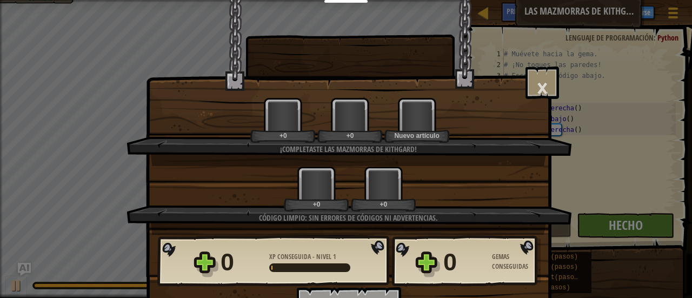
scroll to position [21, 0]
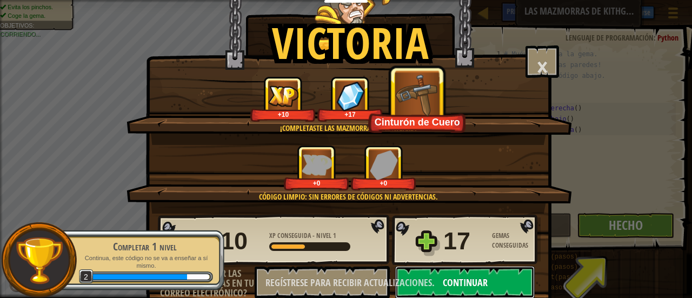
click at [505, 267] on button "Continuar" at bounding box center [465, 282] width 140 height 32
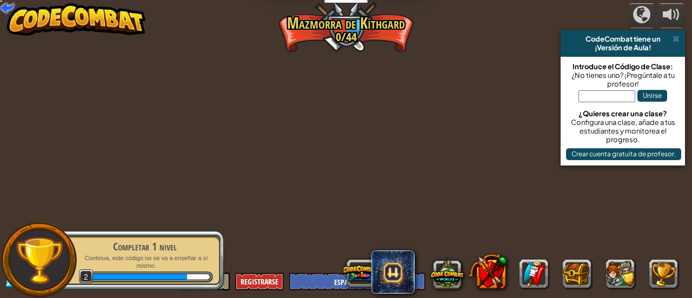
select select "es-ES"
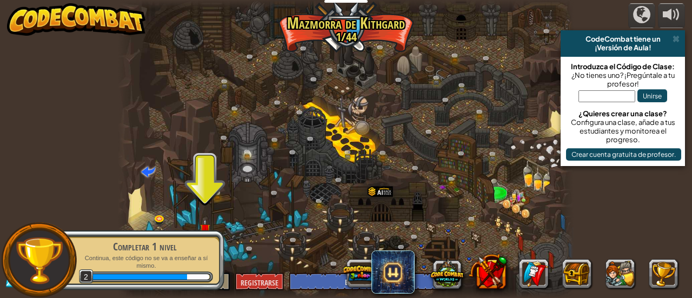
click at [208, 224] on div "Completar 1 nivel Continua, este código no se va a enseñar a sí mismo. 2" at bounding box center [139, 260] width 170 height 76
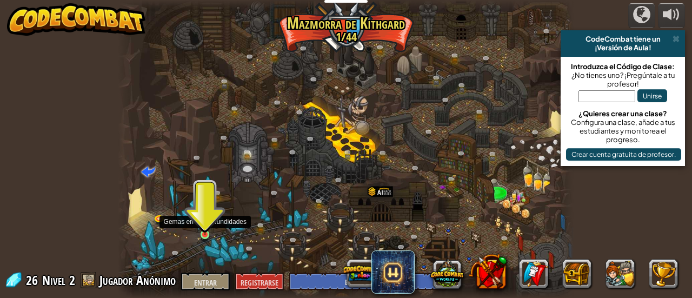
click at [203, 229] on img at bounding box center [205, 224] width 10 height 23
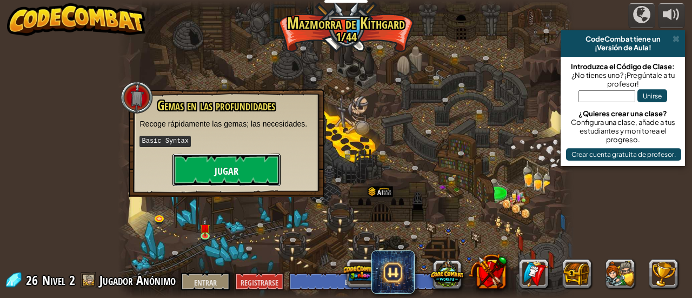
click at [225, 171] on font "Jugar" at bounding box center [227, 171] width 24 height 14
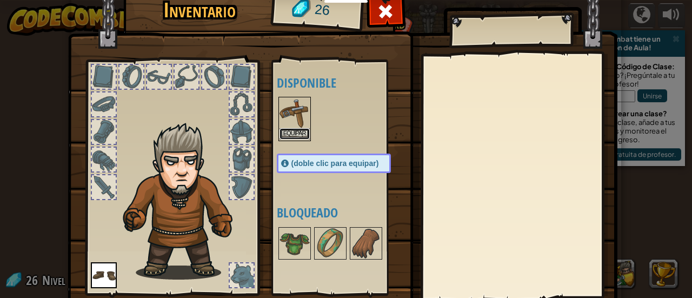
click at [291, 128] on button "Equipar" at bounding box center [295, 133] width 30 height 11
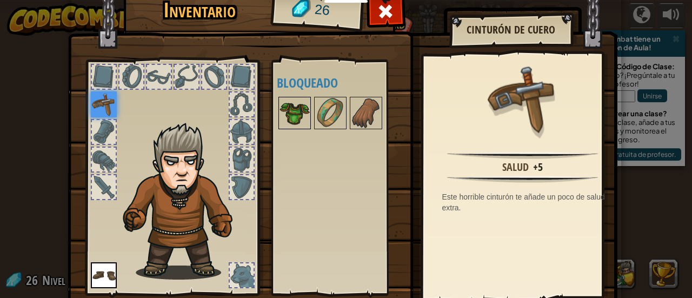
click at [293, 120] on img at bounding box center [295, 113] width 30 height 30
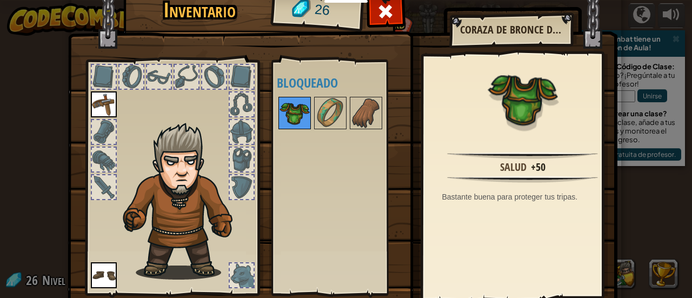
click at [292, 118] on img at bounding box center [295, 113] width 30 height 30
click at [315, 121] on img at bounding box center [330, 113] width 30 height 30
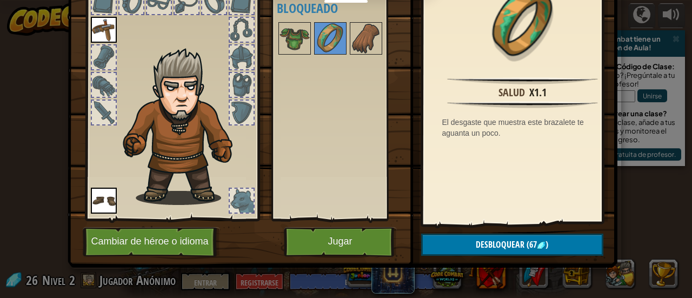
scroll to position [53, 0]
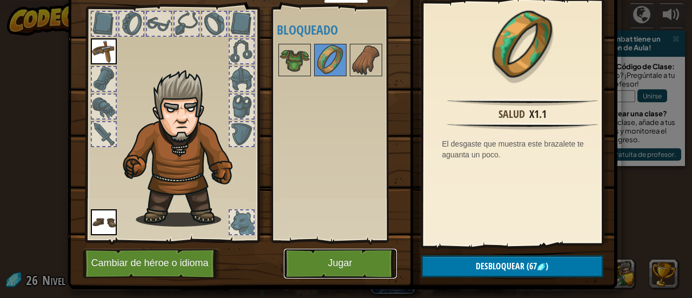
click at [328, 255] on button "Jugar" at bounding box center [340, 264] width 113 height 30
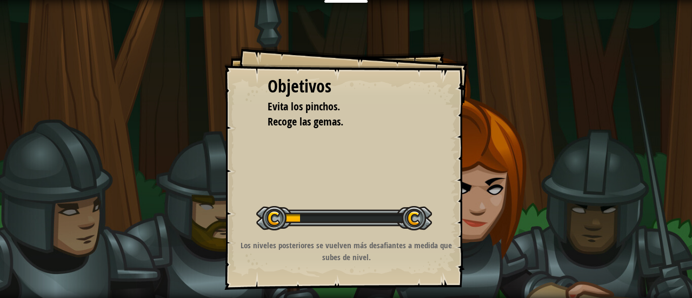
click at [349, 288] on div "Objetivos Evita los pinchos. Recoge las gemas. Iniciar Nivel Error al cargar de…" at bounding box center [345, 168] width 243 height 243
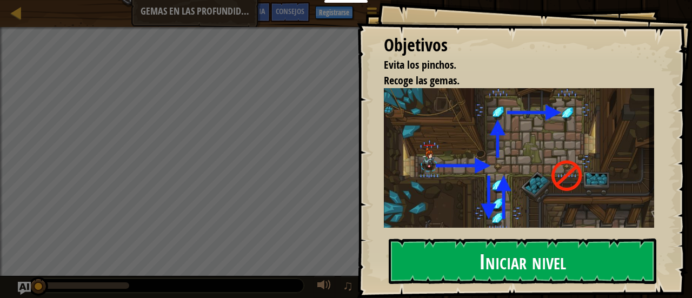
click at [465, 239] on button "Iniciar nivel" at bounding box center [523, 261] width 268 height 45
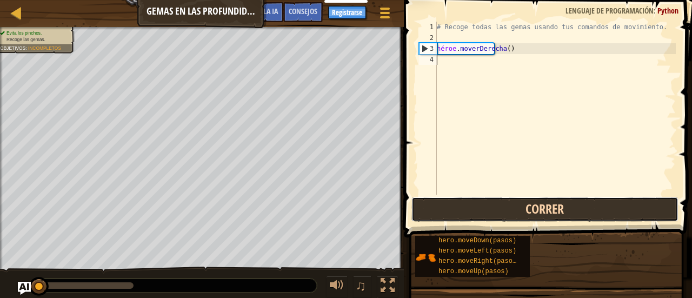
click at [462, 214] on button "Correr" at bounding box center [545, 209] width 267 height 25
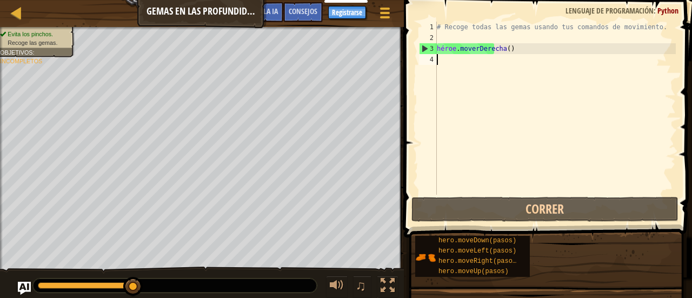
scroll to position [5, 0]
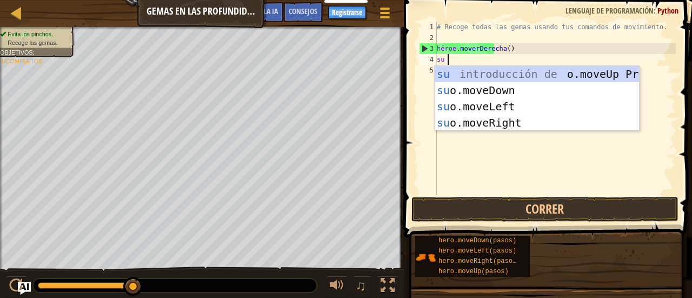
type textarea "hero"
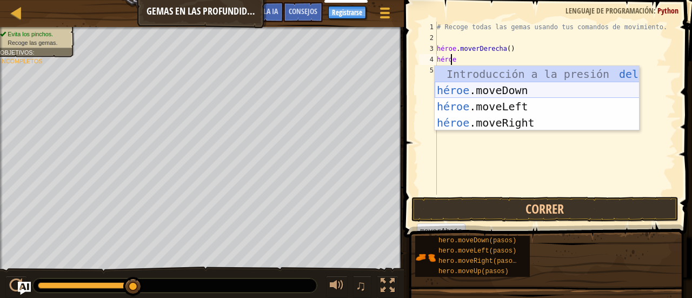
click at [499, 93] on div "Introducción a la presión del héroe .moveUp héroe .moveDown Introducción a la p…" at bounding box center [537, 114] width 205 height 97
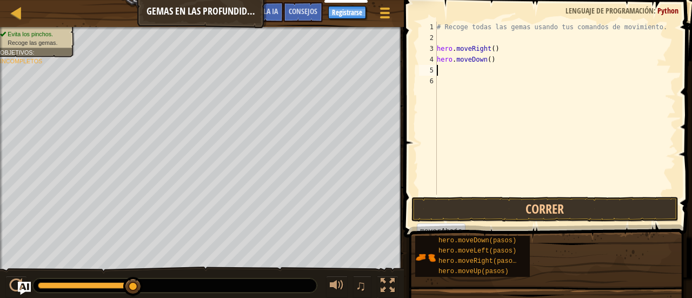
scroll to position [5, 0]
click at [12, 293] on div at bounding box center [16, 286] width 14 height 14
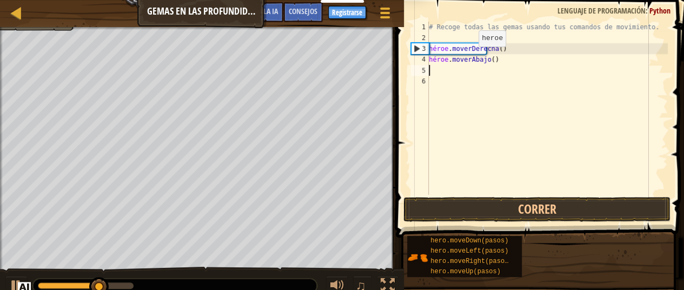
click at [478, 58] on div "# Recoge todas las gemas usando tus comandos de movimiento. héroe . moverDerech…" at bounding box center [547, 119] width 241 height 195
type textarea "hero.moveDown()"
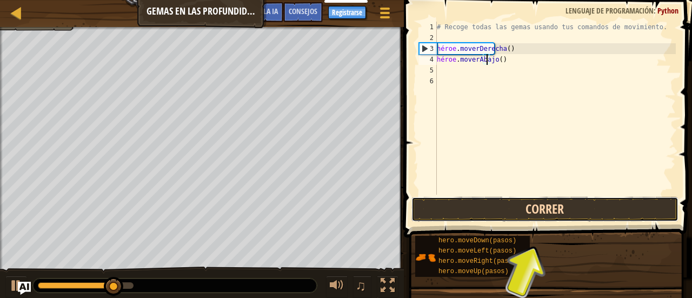
click at [525, 197] on button "Correr" at bounding box center [545, 209] width 267 height 25
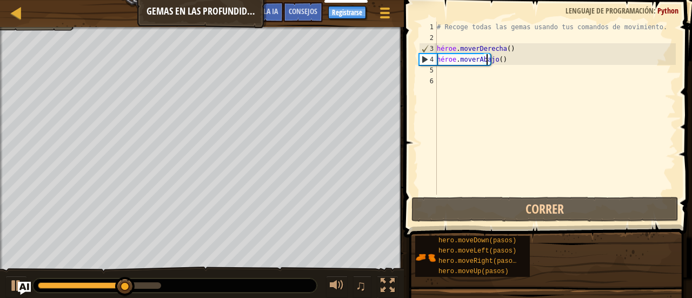
click at [490, 100] on div "# Recoge todas las gemas usando tus comandos de movimiento. héroe . moverDerech…" at bounding box center [555, 119] width 241 height 195
click at [479, 94] on div "# Recoge todas las gemas usando tus comandos de movimiento. héroe . moverDerech…" at bounding box center [555, 119] width 241 height 195
click at [455, 69] on div "# Recoge todas las gemas usando tus comandos de movimiento. héroe . moverDerech…" at bounding box center [555, 119] width 241 height 195
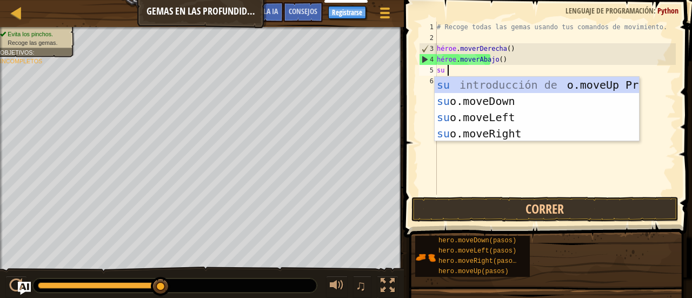
type textarea "hero"
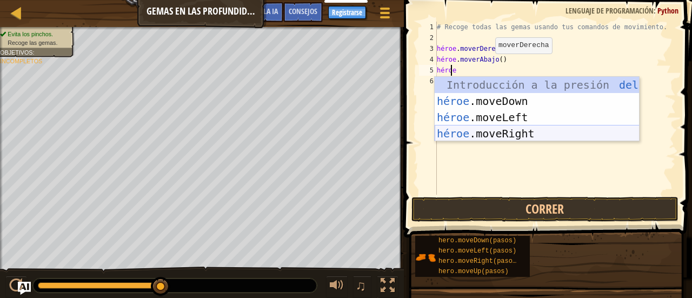
click at [506, 132] on div "Introducción a la presión del héroe .moveUp héroe .moveDown Introducción a la p…" at bounding box center [537, 125] width 205 height 97
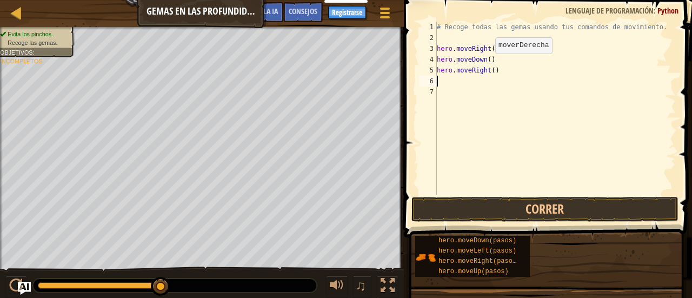
scroll to position [5, 0]
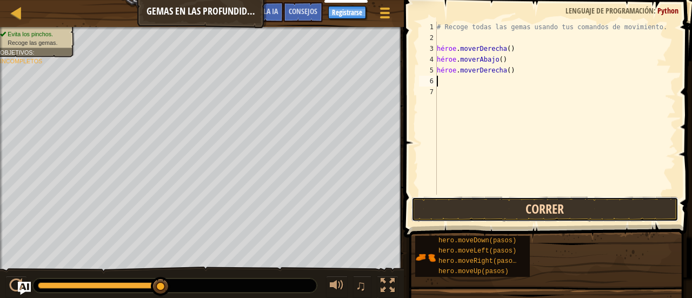
click at [557, 210] on button "Correr" at bounding box center [545, 209] width 267 height 25
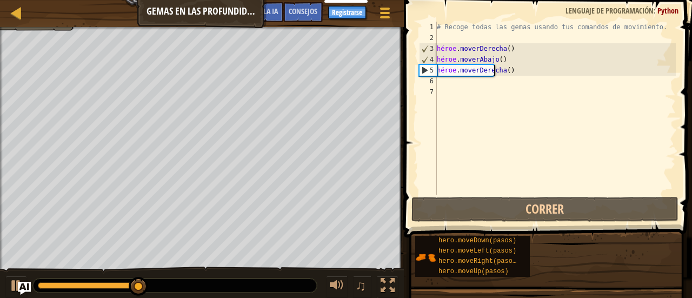
click at [507, 74] on div "# Recoge todas las gemas usando tus comandos de movimiento. héroe . moverDerech…" at bounding box center [555, 119] width 241 height 195
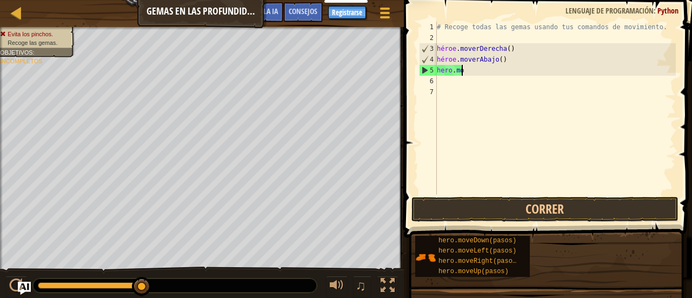
type textarea "h"
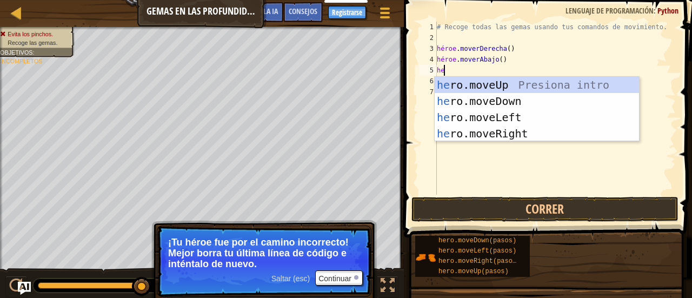
type textarea "her"
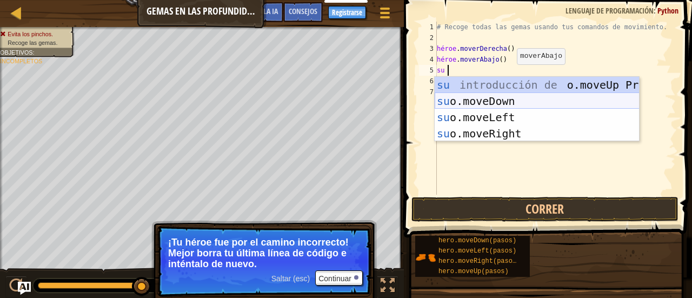
click at [515, 101] on div "su introducción de o.moveUp Presiona su o.moveDown Introducción a la presión su…" at bounding box center [537, 125] width 205 height 97
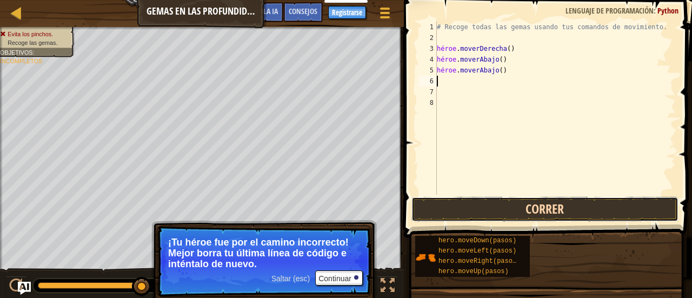
click at [525, 207] on button "Correr" at bounding box center [545, 209] width 267 height 25
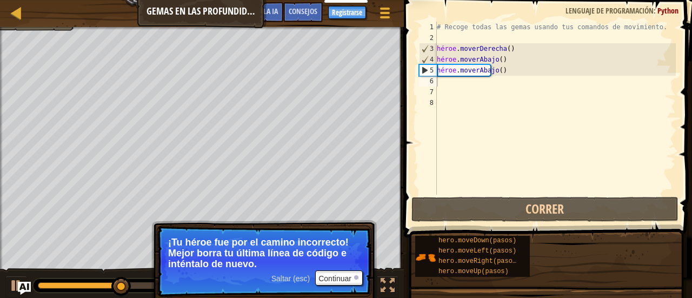
click at [339, 263] on p "¡Tu héroe fue por el camino incorrecto! Mejor borra tu última línea de código e…" at bounding box center [264, 253] width 192 height 32
click at [338, 283] on button "Continuar" at bounding box center [339, 277] width 48 height 15
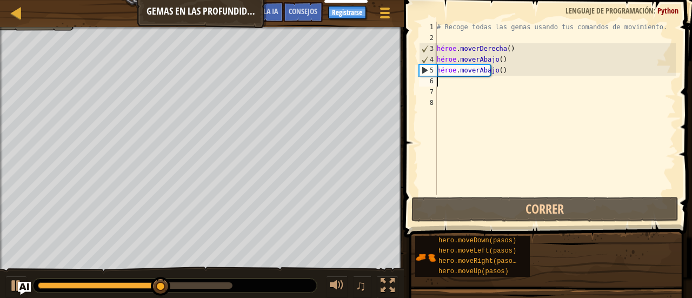
click at [458, 87] on div "# Recoge todas las gemas usando tus comandos de movimiento. héroe . moverDerech…" at bounding box center [555, 119] width 241 height 195
click at [447, 79] on div "# Recoge todas las gemas usando tus comandos de movimiento. héroe . moverDerech…" at bounding box center [555, 119] width 241 height 195
click at [500, 68] on div "# Recoge todas las gemas usando tus comandos de movimiento. héroe . moverDerech…" at bounding box center [555, 119] width 241 height 195
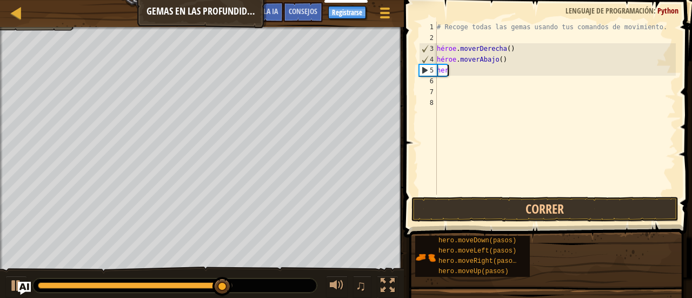
type textarea "h"
type textarea "hero.moveDown"
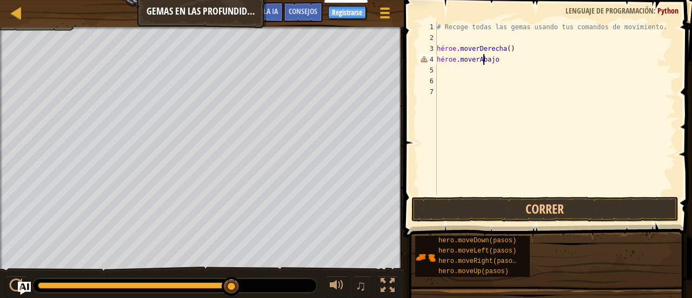
click at [511, 60] on div "# Recoge todas las gemas usando tus comandos de movimiento. héroe . moverDerech…" at bounding box center [555, 119] width 241 height 195
click at [440, 86] on div "# Recoge todas las gemas usando tus comandos de movimiento. héroe . moverDerech…" at bounding box center [555, 119] width 241 height 195
click at [438, 66] on div "# Recoge todas las gemas usando tus comandos de movimiento. héroe . moverDerech…" at bounding box center [555, 119] width 241 height 195
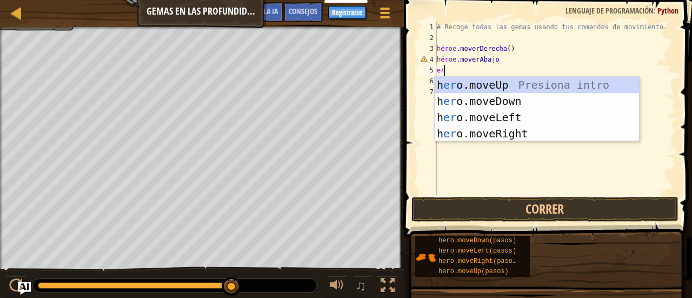
type textarea "ero"
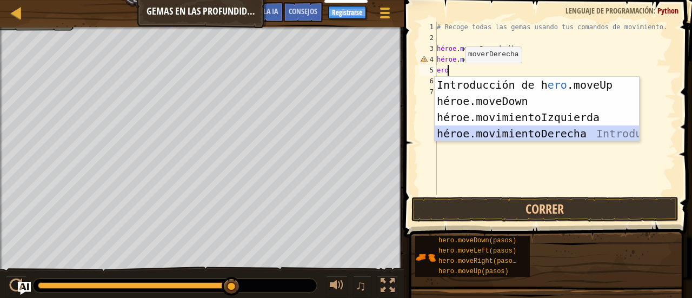
click at [542, 130] on div "Introducción de [PERSON_NAME] .moveUp Presiona héroe .moveDown ​ Introducción a…" at bounding box center [537, 125] width 205 height 97
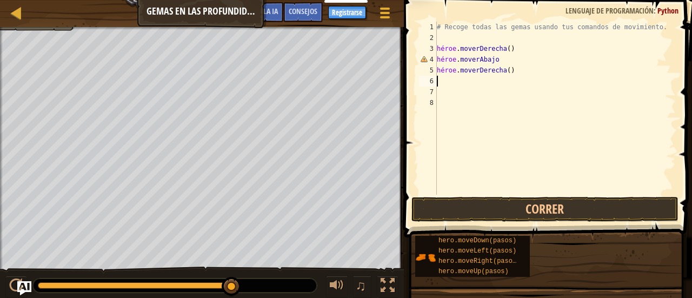
click at [19, 287] on img "Pregúntale a la IA" at bounding box center [24, 288] width 14 height 14
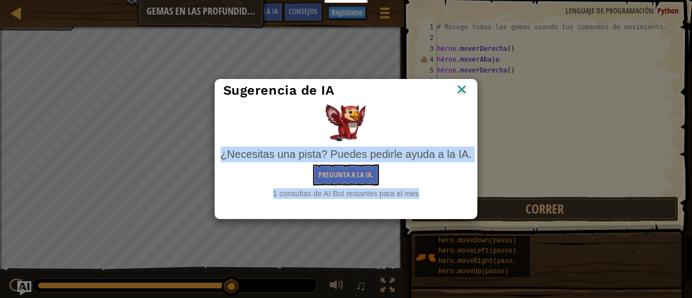
click at [19, 287] on div "Sugerencia de IA ¿Necesitas una pista? Puedes pedirle ayuda a la IA. Pregunta a…" at bounding box center [346, 149] width 692 height 298
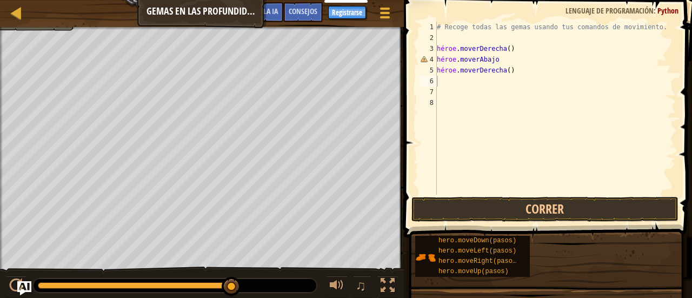
click at [18, 288] on img "Pregúntale a la IA" at bounding box center [24, 288] width 14 height 14
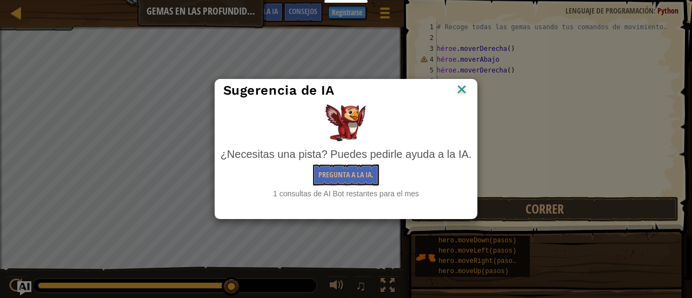
click at [18, 288] on div "Sugerencia de IA ¿Necesitas una pista? Puedes pedirle ayuda a la IA. Pregunta a…" at bounding box center [346, 149] width 692 height 298
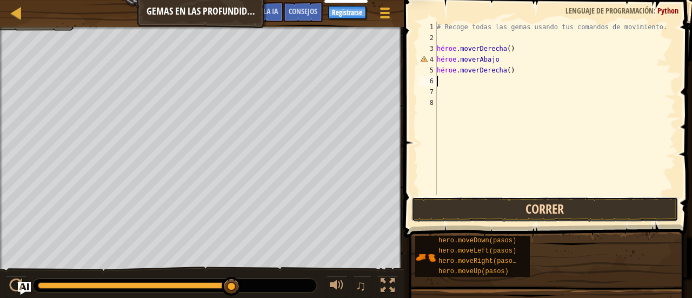
click at [440, 198] on button "Correr" at bounding box center [545, 209] width 267 height 25
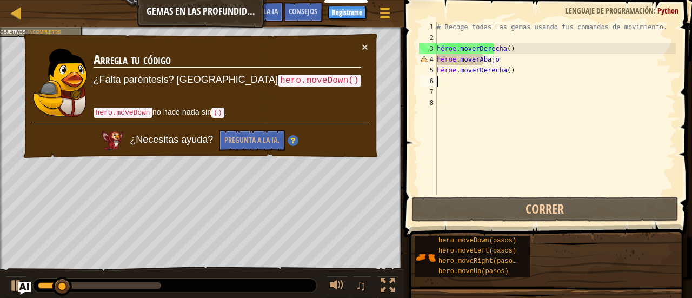
click at [359, 49] on td "Arregla tu código ¿Falta paréntesis? Prueba hero.moveDown() hero.moveDown no ha…" at bounding box center [227, 82] width 269 height 83
click at [359, 38] on div "× Arregla tu código ¿Falta paréntesis? Prueba hero.moveDown() hero.moveDown no …" at bounding box center [201, 95] width 358 height 127
click at [376, 43] on div "× Arregla tu código ¿Falta paréntesis? Prueba hero.moveDown() hero.moveDown no …" at bounding box center [201, 95] width 358 height 127
click at [368, 45] on font "×" at bounding box center [365, 47] width 6 height 12
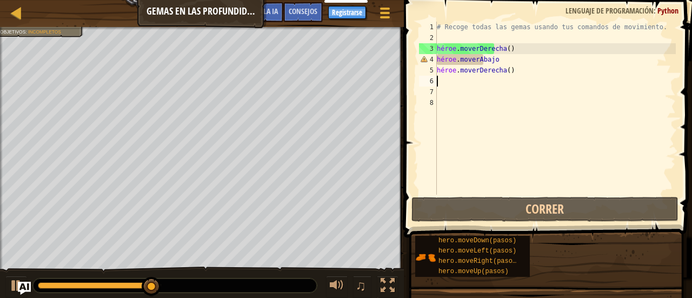
click at [501, 108] on div "# Recoge todas las gemas usando tus comandos de movimiento. héroe . moverDerech…" at bounding box center [555, 119] width 241 height 195
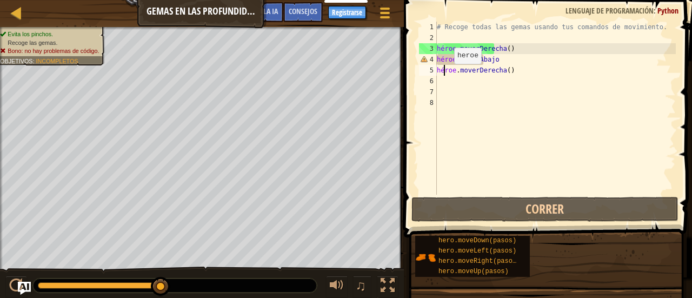
click at [445, 74] on div "# Recoge todas las gemas usando tus comandos de movimiento. héroe . moverDerech…" at bounding box center [555, 119] width 241 height 195
type textarea "hero.moveRight()"
click at [438, 82] on div "# Recoge todas las gemas usando tus comandos de movimiento. héroe . moverDerech…" at bounding box center [555, 119] width 241 height 195
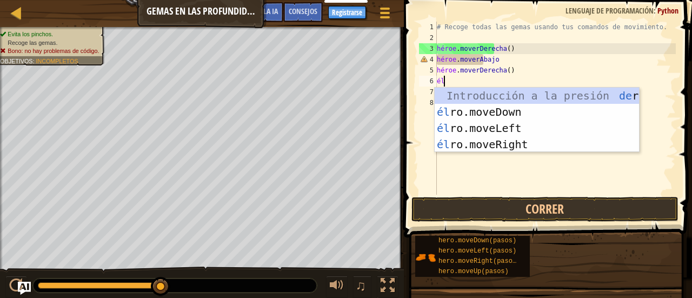
type textarea "hero"
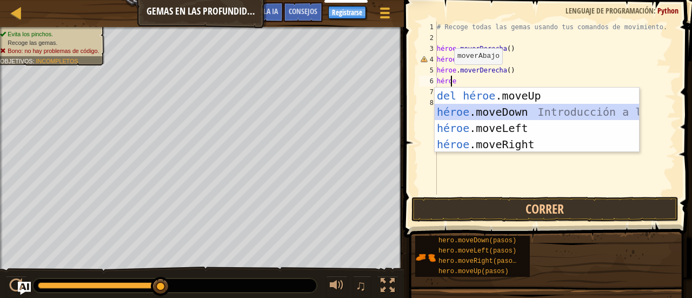
click at [533, 112] on div "Introducción a la presión del héroe .moveUp héroe .moveDown Introducción a la p…" at bounding box center [537, 136] width 205 height 97
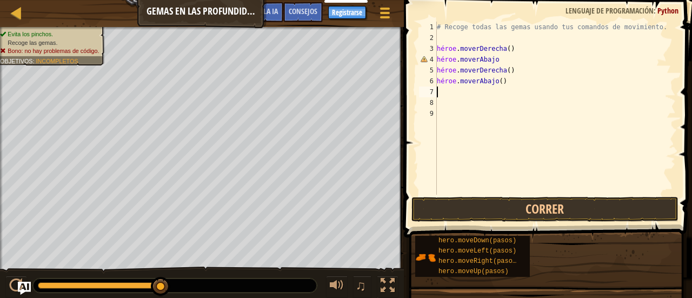
click at [450, 92] on div "# Recoge todas las gemas usando tus comandos de movimiento. héroe . moverDerech…" at bounding box center [555, 119] width 241 height 195
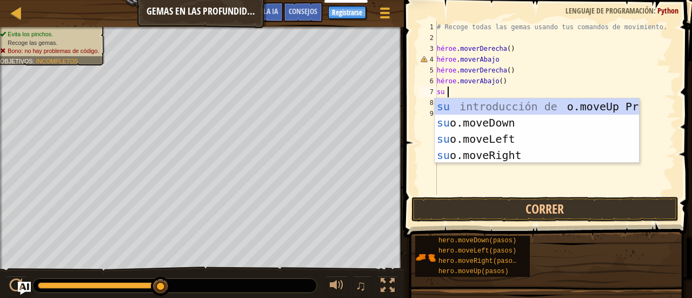
type textarea "hero"
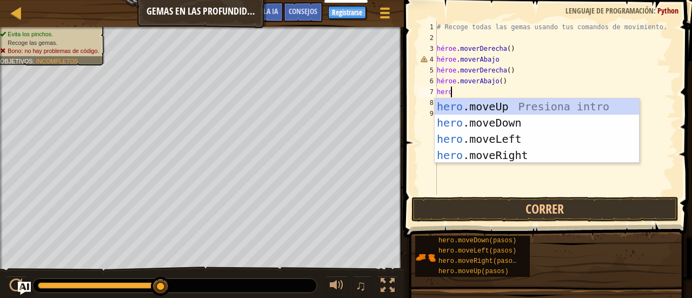
scroll to position [5, 1]
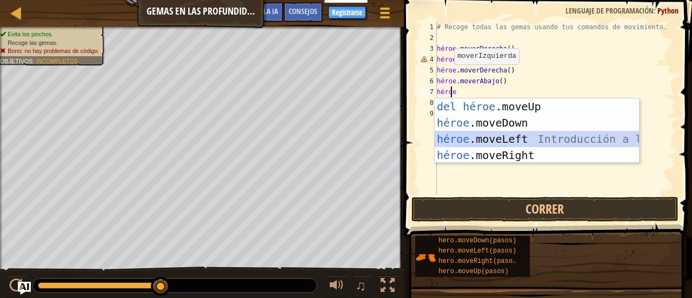
click at [493, 144] on div "Introducción a la presión del héroe .moveUp héroe .moveDown Introducción a la p…" at bounding box center [537, 146] width 205 height 97
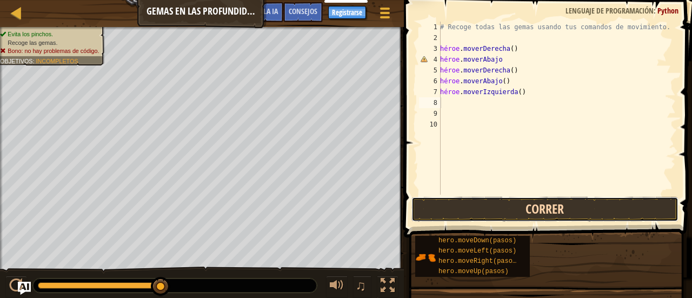
click at [513, 211] on button "Correr" at bounding box center [545, 209] width 267 height 25
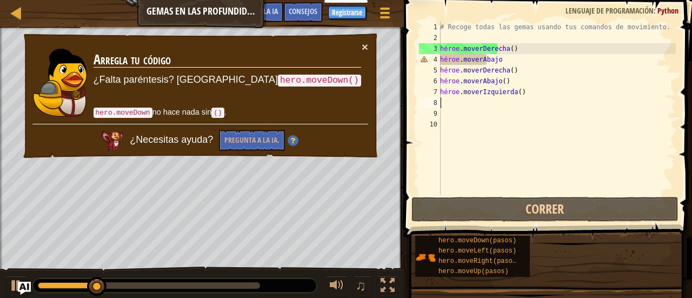
click at [368, 54] on div "× Arregla tu código ¿Falta paréntesis? Prueba hero.moveDown() hero.moveDown no …" at bounding box center [201, 95] width 358 height 127
click at [366, 49] on font "×" at bounding box center [365, 47] width 6 height 12
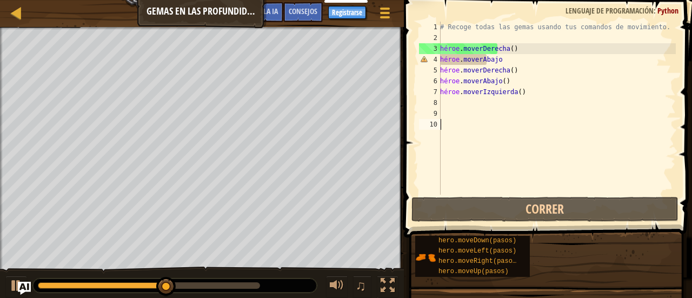
click at [535, 149] on div "# Recoge todas las gemas usando tus comandos de movimiento. héroe . moverDerech…" at bounding box center [557, 119] width 238 height 195
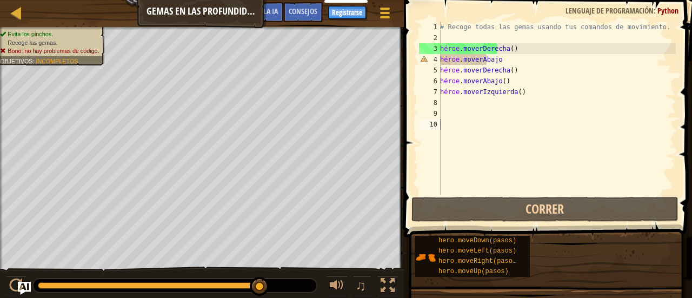
click at [536, 123] on div "# Recoge todas las gemas usando tus comandos de movimiento. héroe . moverDerech…" at bounding box center [557, 119] width 238 height 195
click at [537, 107] on div "# Recoge todas las gemas usando tus comandos de movimiento. héroe . moverDerech…" at bounding box center [557, 119] width 238 height 195
click at [533, 94] on div "# Recoge todas las gemas usando tus comandos de movimiento. héroe . moverDerech…" at bounding box center [557, 119] width 238 height 195
click at [532, 92] on div "# Recoge todas las gemas usando tus comandos de movimiento. héroe . moverDerech…" at bounding box center [557, 119] width 238 height 195
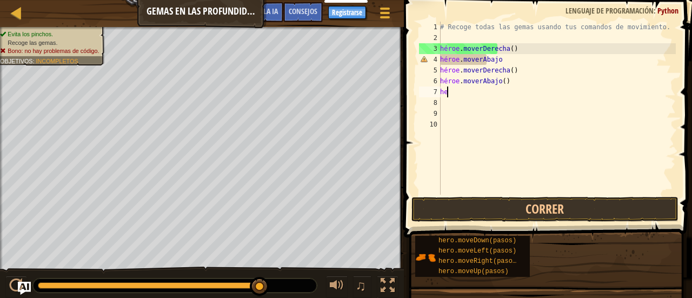
type textarea "h"
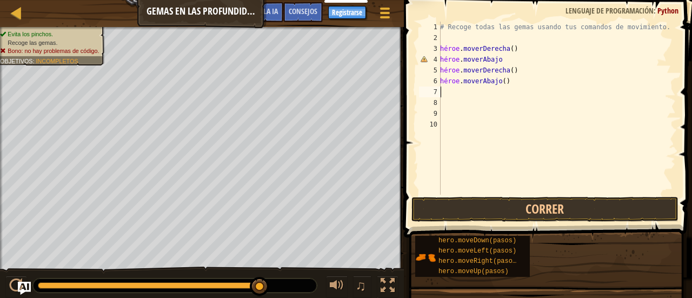
click at [519, 82] on div "# Recoge todas las gemas usando tus comandos de movimiento. héroe . moverDerech…" at bounding box center [557, 119] width 238 height 195
type textarea "h"
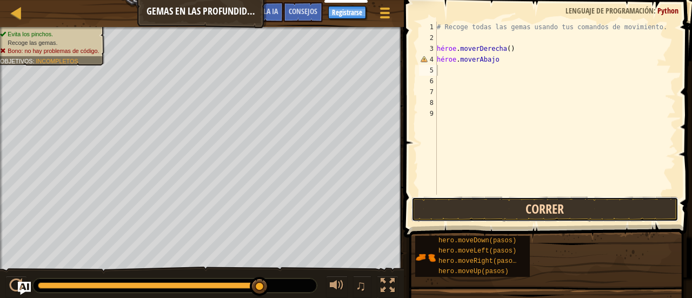
click at [501, 201] on button "Correr" at bounding box center [545, 209] width 267 height 25
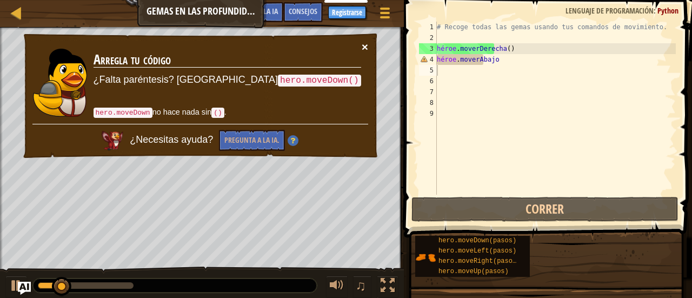
click at [365, 47] on font "×" at bounding box center [365, 47] width 6 height 12
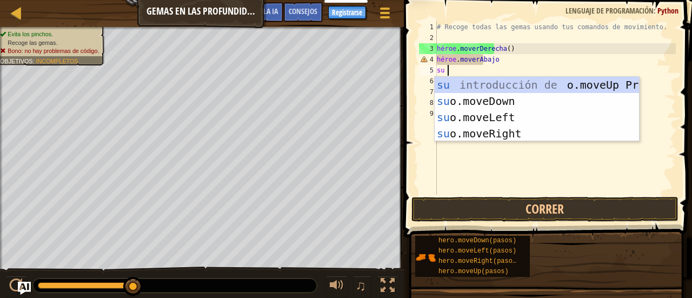
type textarea "hero"
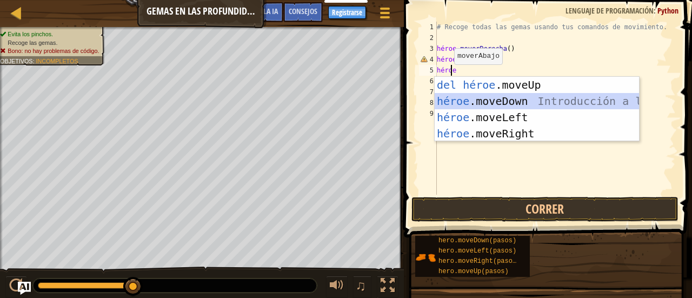
click at [518, 104] on div "Introducción a la presión del héroe .moveUp héroe .moveDown Introducción a la p…" at bounding box center [537, 125] width 205 height 97
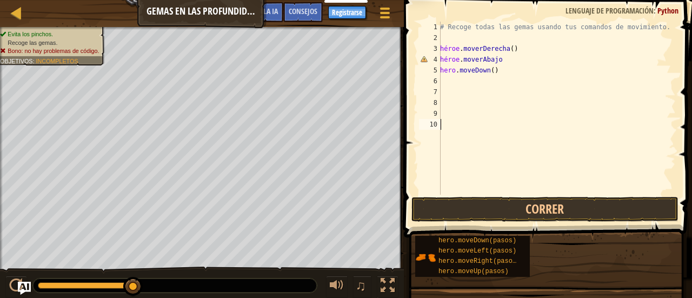
click at [538, 194] on div "# Recoge todas las gemas usando tus comandos de movimiento. héroe . moverDerech…" at bounding box center [557, 119] width 238 height 195
click at [533, 197] on button "Correr" at bounding box center [545, 209] width 267 height 25
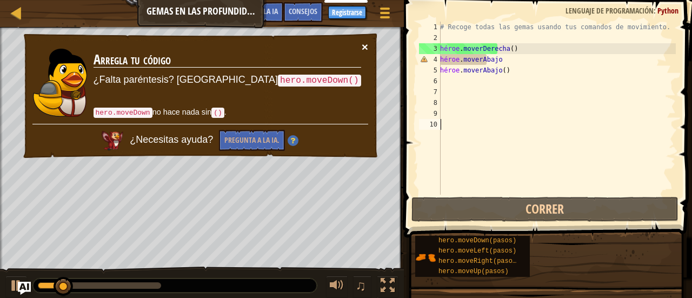
click at [363, 48] on font "×" at bounding box center [365, 47] width 6 height 12
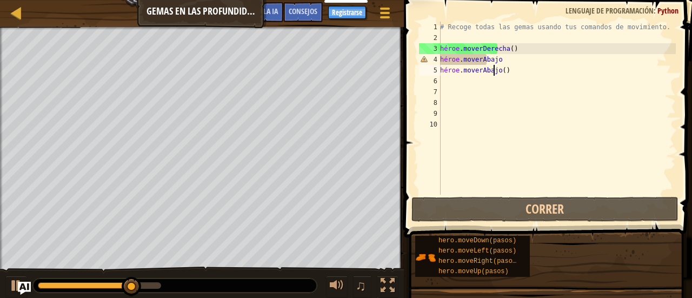
click at [519, 72] on div "# Recoge todas las gemas usando tus comandos de movimiento. héroe . moverDerech…" at bounding box center [557, 119] width 238 height 195
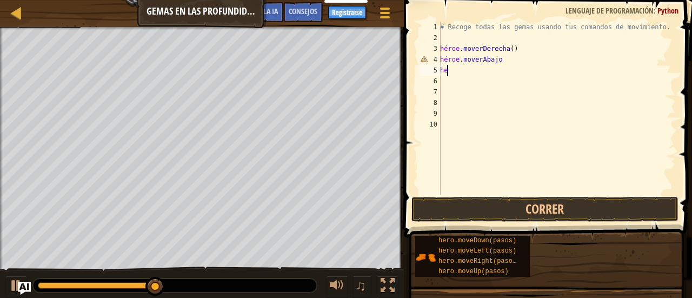
type textarea "h"
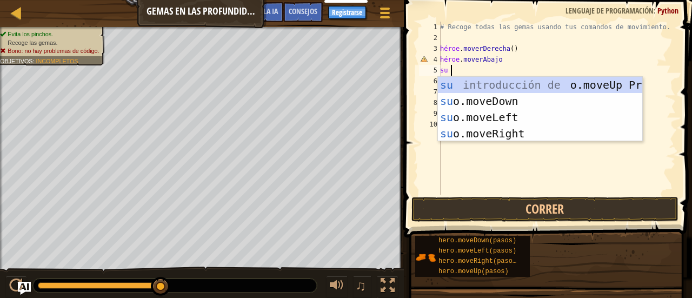
type textarea "hero"
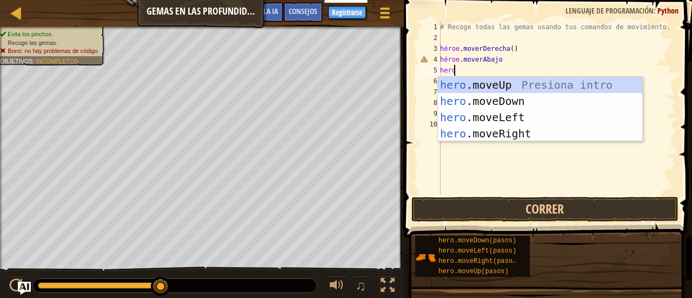
scroll to position [5, 1]
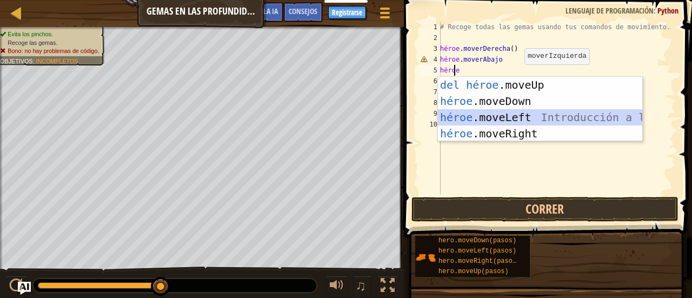
click at [513, 117] on div "Introducción a la presión del héroe .moveUp héroe .moveDown Introducción a la p…" at bounding box center [540, 125] width 205 height 97
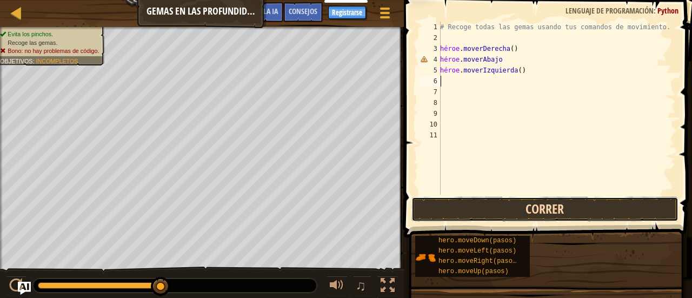
click at [509, 203] on button "Correr" at bounding box center [545, 209] width 267 height 25
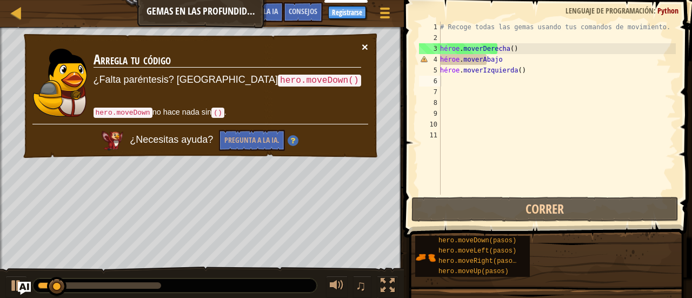
click at [362, 43] on font "×" at bounding box center [365, 47] width 6 height 12
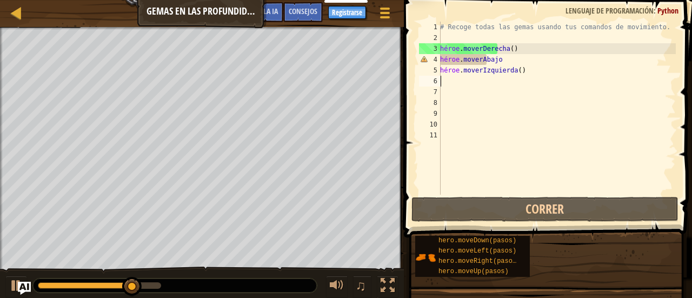
click at [539, 64] on div "# Recoge todas las gemas usando tus comandos de movimiento. héroe . moverDerech…" at bounding box center [557, 119] width 238 height 195
type textarea "hero.moveDown"
click at [527, 77] on div "# Recoge todas las gemas usando tus comandos de movimiento. héroe . moverDerech…" at bounding box center [557, 119] width 238 height 195
click at [519, 72] on div "# Recoge todas las gemas usando tus comandos de movimiento. héroe . moverDerech…" at bounding box center [557, 119] width 238 height 195
drag, startPoint x: 521, startPoint y: 68, endPoint x: 509, endPoint y: 50, distance: 21.0
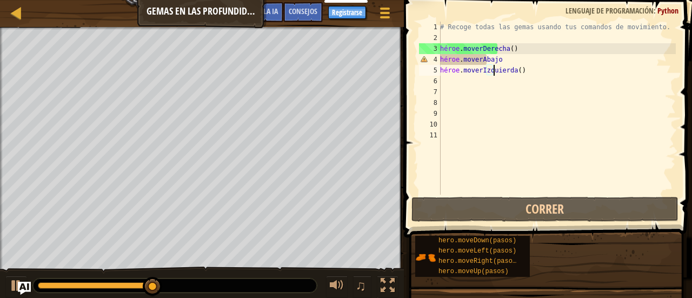
click at [509, 50] on div "# Recoge todas las gemas usando tus comandos de movimiento. héroe . moverDerech…" at bounding box center [557, 119] width 238 height 195
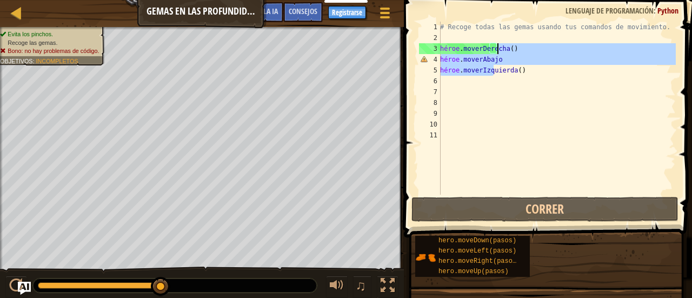
click at [519, 68] on div "# Recoge todas las gemas usando tus comandos de movimiento. héroe . moverDerech…" at bounding box center [557, 108] width 238 height 173
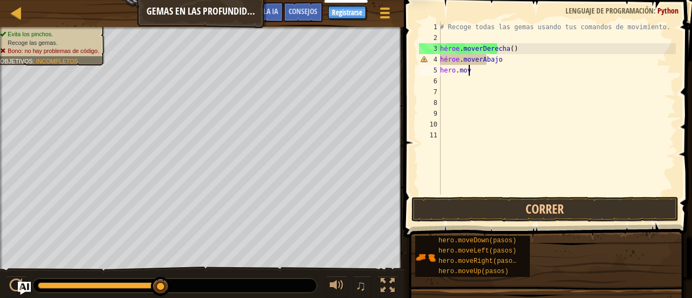
type textarea "h"
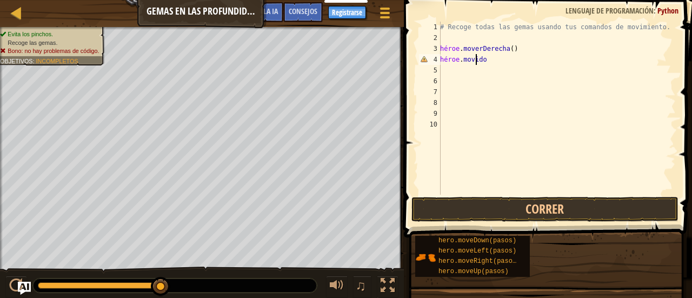
type textarea "h"
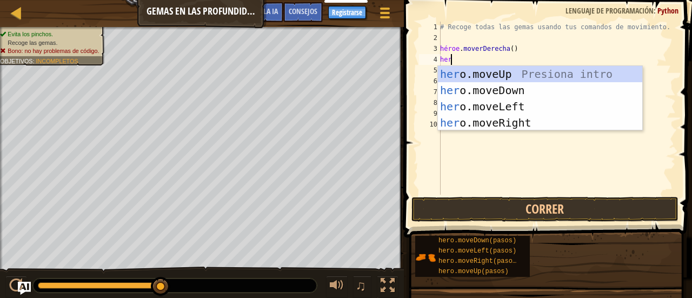
type textarea "hero"
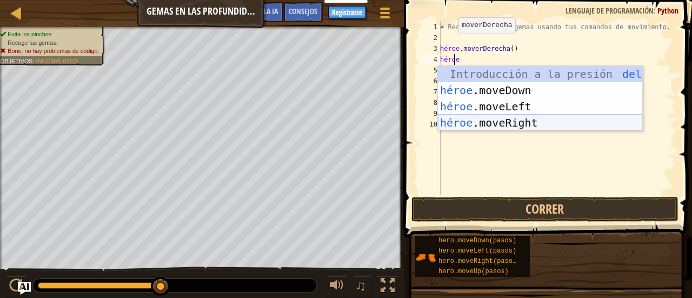
click at [520, 123] on div "Introducción a la presión del héroe .moveUp héroe .moveDown Introducción a la p…" at bounding box center [540, 114] width 205 height 97
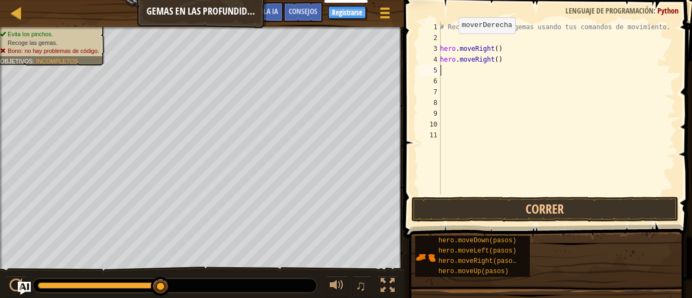
scroll to position [5, 0]
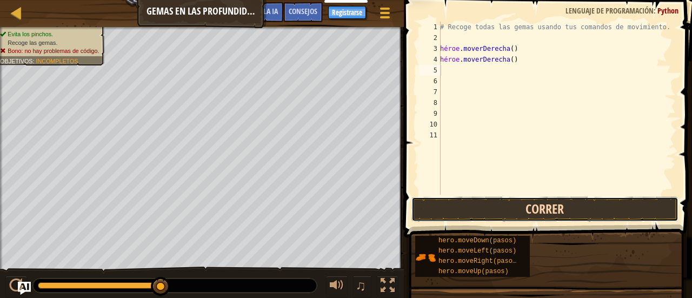
click at [487, 213] on button "Correr" at bounding box center [545, 209] width 267 height 25
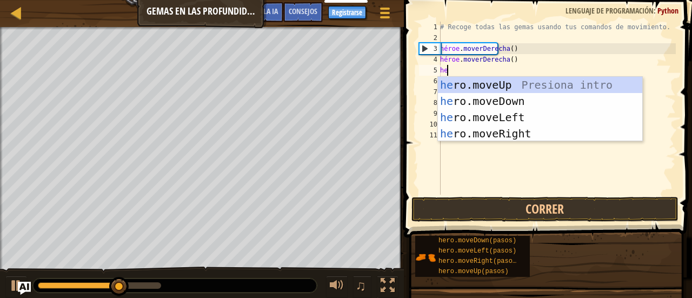
type textarea "her"
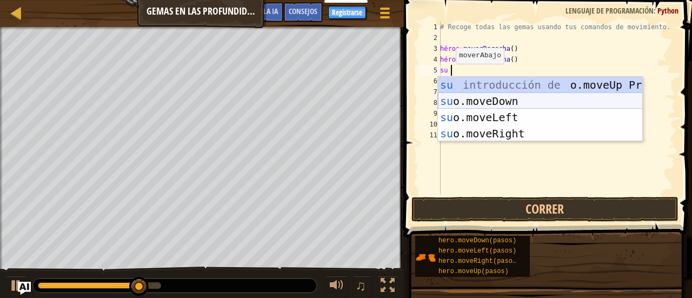
click at [453, 95] on div "su introducción de o.moveUp Presiona su o.moveDown Introducción a la presión su…" at bounding box center [540, 125] width 205 height 97
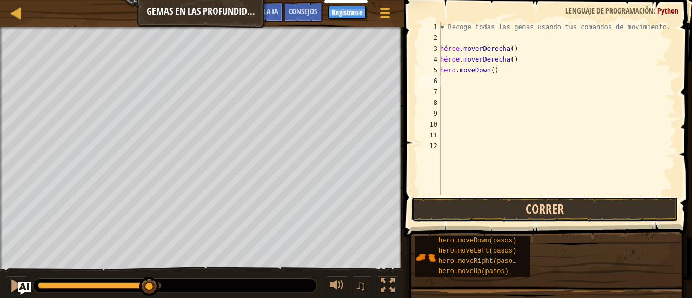
click at [482, 218] on button "Correr" at bounding box center [545, 209] width 267 height 25
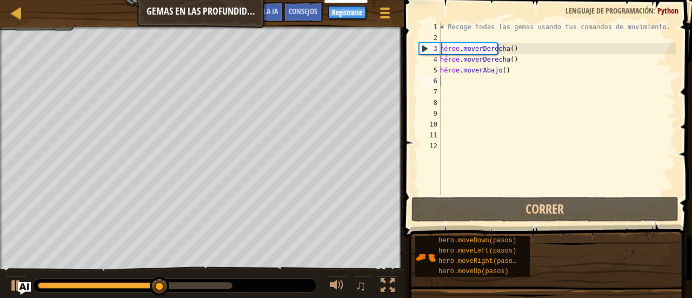
click at [511, 72] on div "# Recoge todas las gemas usando tus comandos de movimiento. héroe . moverDerech…" at bounding box center [557, 119] width 238 height 195
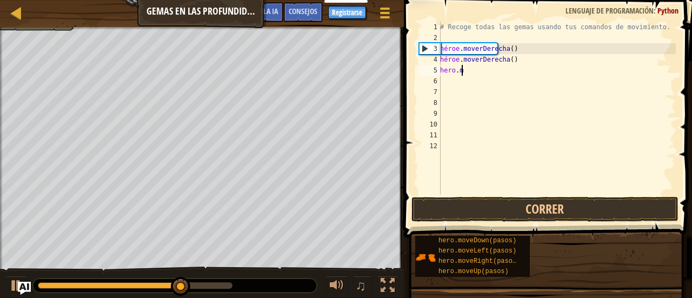
type textarea "h"
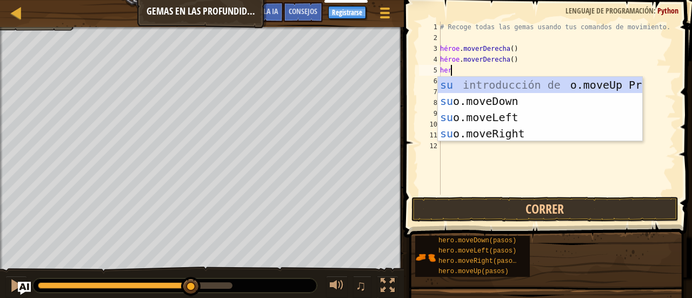
type textarea "hero"
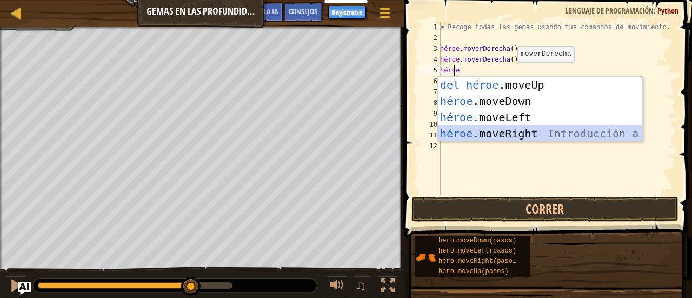
click at [530, 134] on div "Introducción a la presión del héroe .moveUp héroe .moveDown Introducción a la p…" at bounding box center [540, 125] width 205 height 97
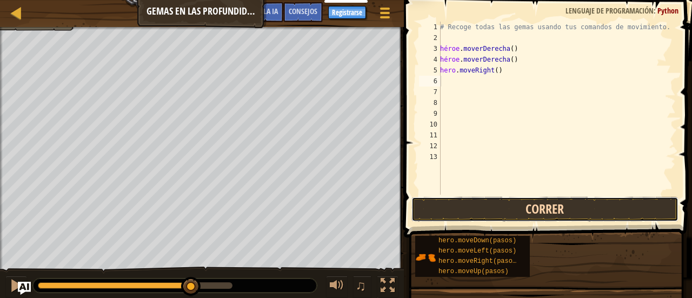
click at [520, 208] on button "Correr" at bounding box center [545, 209] width 267 height 25
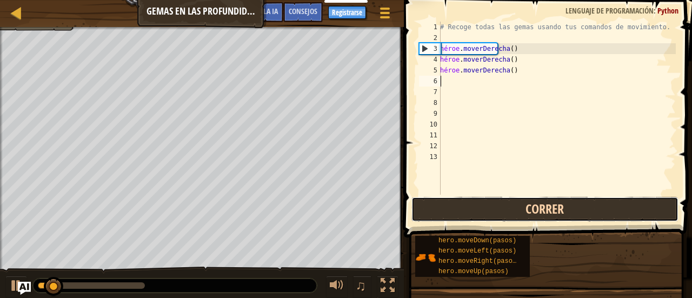
click at [520, 208] on button "Correr" at bounding box center [545, 209] width 267 height 25
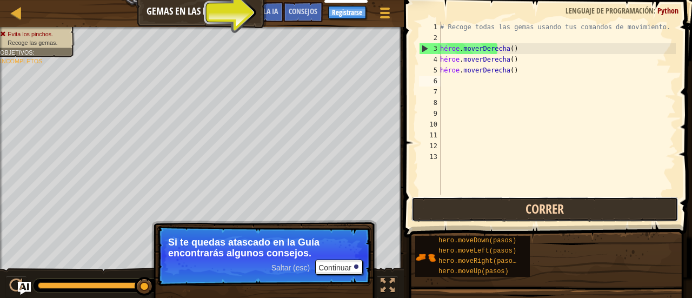
click at [519, 207] on button "Correr" at bounding box center [545, 209] width 267 height 25
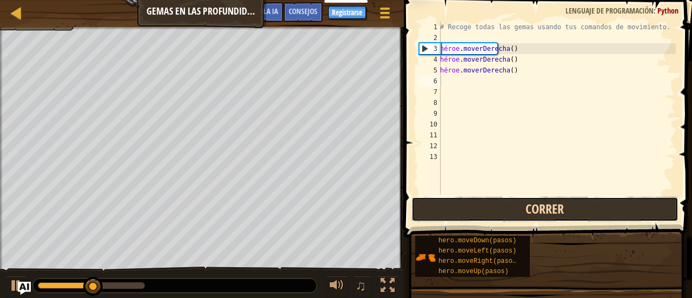
click at [519, 207] on button "Correr" at bounding box center [545, 209] width 267 height 25
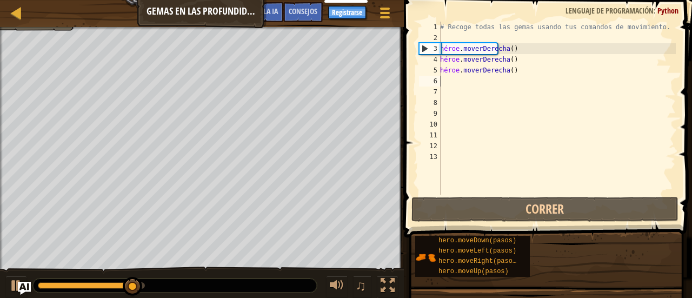
click at [510, 78] on div "# Recoge todas las gemas usando tus comandos de movimiento. héroe . moverDerech…" at bounding box center [557, 119] width 238 height 195
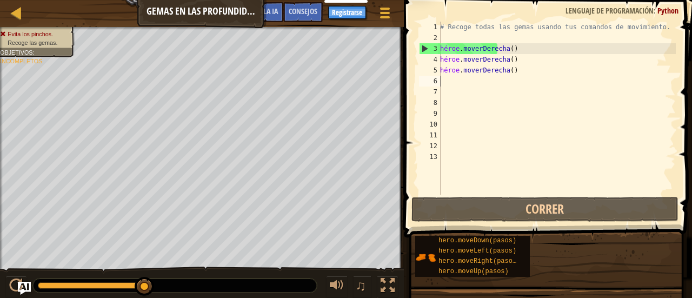
click at [512, 70] on div "# Recoge todas las gemas usando tus comandos de movimiento. héroe . moverDerech…" at bounding box center [557, 119] width 238 height 195
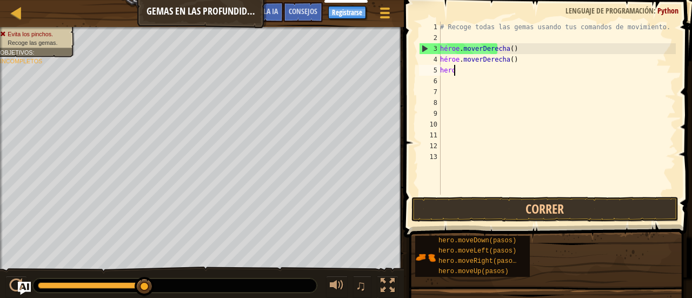
type textarea "h"
type textarea "hero.moveRigh"
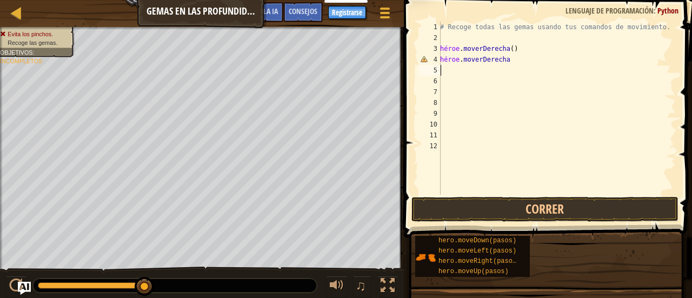
click at [513, 71] on div "# Recoge todas las gemas usando tus comandos de movimiento. héroe . moverDerech…" at bounding box center [557, 119] width 238 height 195
click at [504, 210] on button "Correr" at bounding box center [545, 209] width 267 height 25
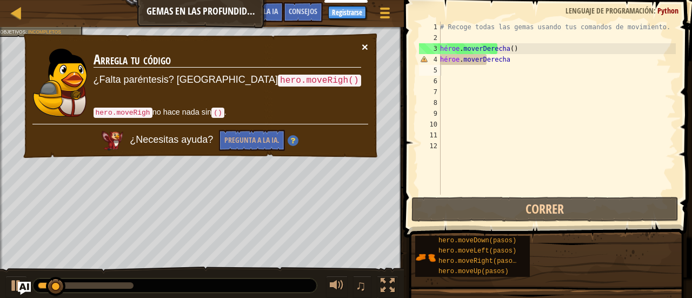
click at [366, 42] on font "×" at bounding box center [365, 47] width 6 height 12
click at [460, 73] on div "# Recoge todas las gemas usando tus comandos de movimiento. héroe . moverDerech…" at bounding box center [557, 119] width 238 height 195
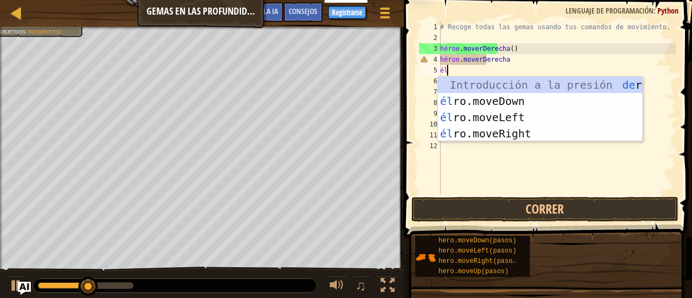
type textarea "her"
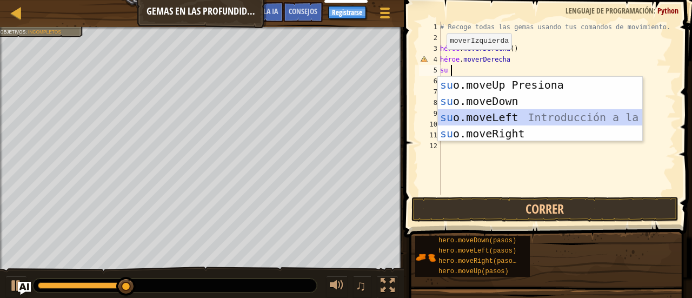
click at [492, 121] on div "su introducción de o.moveUp Presiona su o.moveDown Introducción a la presión su…" at bounding box center [540, 125] width 205 height 97
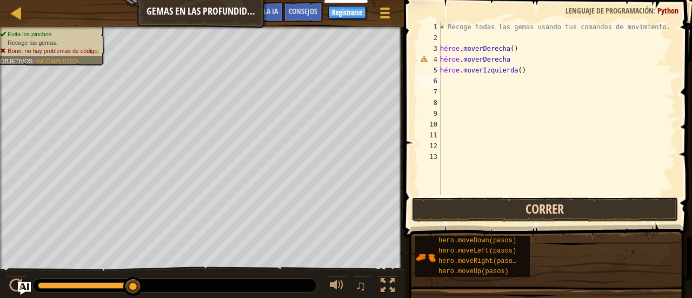
click at [507, 208] on button "Correr" at bounding box center [545, 209] width 267 height 25
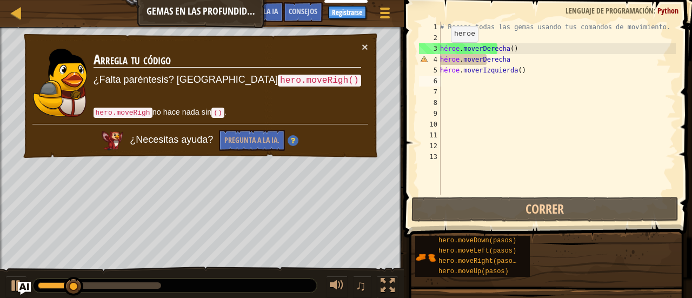
click at [366, 41] on div "× Arregla tu código ¿Falta paréntesis? Prueba hero.moveRigh() hero.moveRigh no …" at bounding box center [201, 95] width 358 height 127
click at [358, 38] on div "× Arregla tu código ¿Falta paréntesis? Prueba hero.moveRigh() hero.moveRigh no …" at bounding box center [201, 95] width 358 height 127
click at [366, 46] on font "×" at bounding box center [365, 47] width 6 height 12
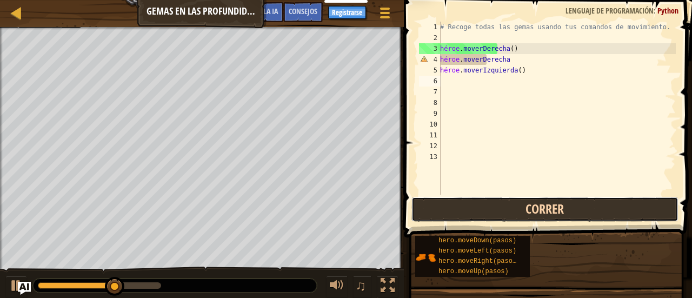
click at [550, 204] on button "Correr" at bounding box center [545, 209] width 267 height 25
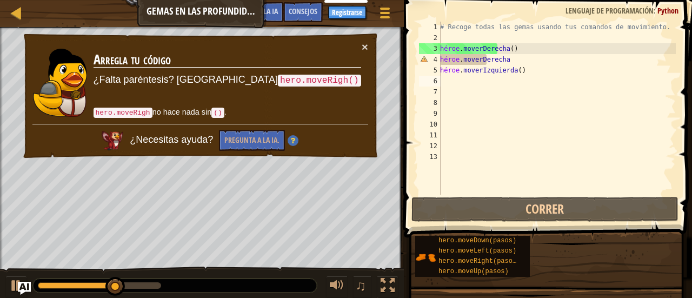
click at [369, 50] on div "× Arregla tu código ¿Falta paréntesis? Prueba hero.moveRigh() hero.moveRigh no …" at bounding box center [200, 96] width 359 height 132
click at [369, 45] on div "× Arregla tu código ¿Falta paréntesis? Prueba hero.moveRigh() hero.moveRigh no …" at bounding box center [200, 96] width 359 height 132
drag, startPoint x: 369, startPoint y: 45, endPoint x: 350, endPoint y: 42, distance: 18.8
click at [350, 42] on td "Arregla tu código ¿Falta paréntesis? Prueba hero.moveRigh() hero.moveRigh no ha…" at bounding box center [226, 83] width 269 height 84
click at [362, 44] on font "×" at bounding box center [365, 49] width 7 height 12
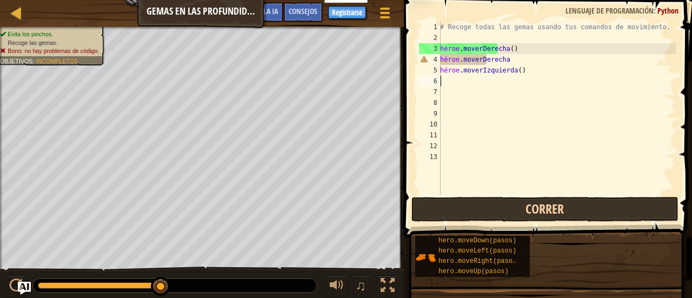
click at [483, 213] on div "Mapa Gemas en las profundidades Menú del [DEMOGRAPHIC_DATA] Registrarse Consejo…" at bounding box center [346, 150] width 692 height 300
click at [483, 213] on button "Correr" at bounding box center [545, 209] width 267 height 25
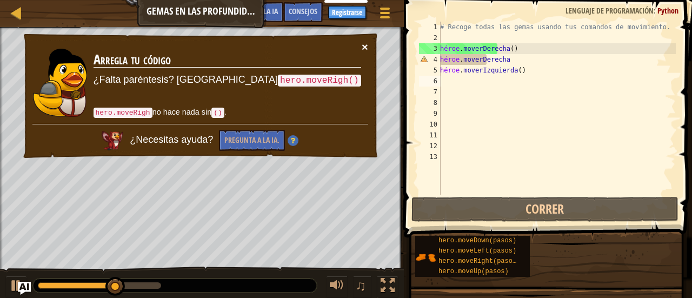
click at [366, 45] on font "×" at bounding box center [365, 47] width 6 height 12
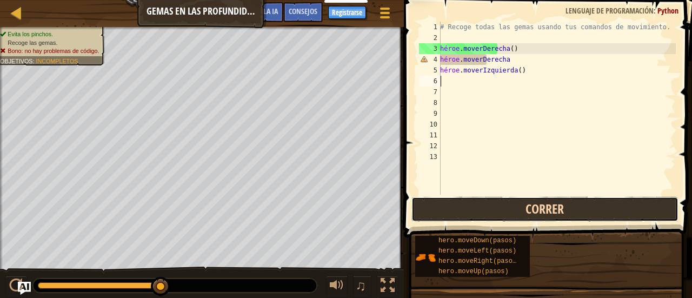
click at [432, 200] on button "Correr" at bounding box center [545, 209] width 267 height 25
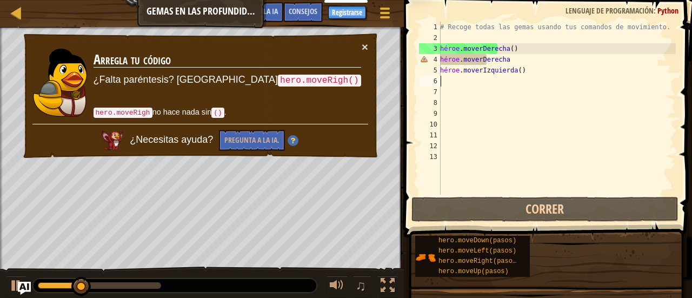
click at [354, 41] on td "Arregla tu código ¿Falta paréntesis? Prueba hero.moveRigh() hero.moveRigh no ha…" at bounding box center [226, 83] width 269 height 84
click at [363, 39] on div "× Arregla tu código ¿Falta paréntesis? Prueba hero.moveRigh() hero.moveRigh no …" at bounding box center [201, 96] width 360 height 133
click at [368, 43] on div "× Arregla tu código ¿Falta paréntesis? Prueba hero.moveRigh() hero.moveRigh no …" at bounding box center [201, 95] width 358 height 127
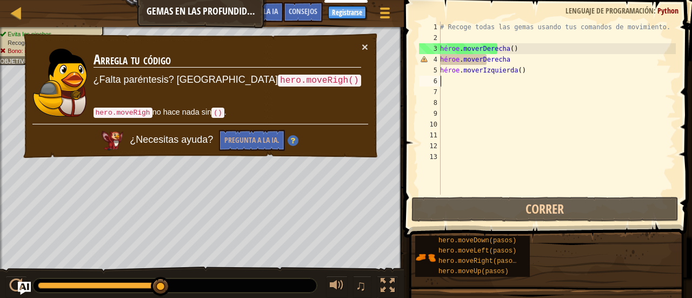
click at [527, 63] on div "# Recoge todas las gemas usando tus comandos de movimiento. héroe . moverDerech…" at bounding box center [557, 119] width 238 height 195
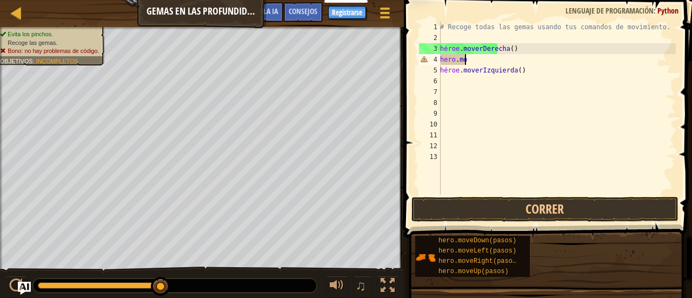
type textarea "h"
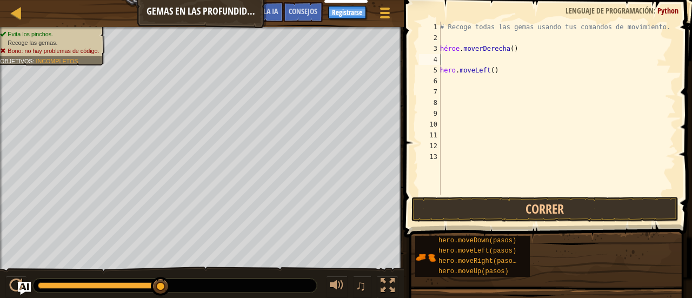
type textarea "g"
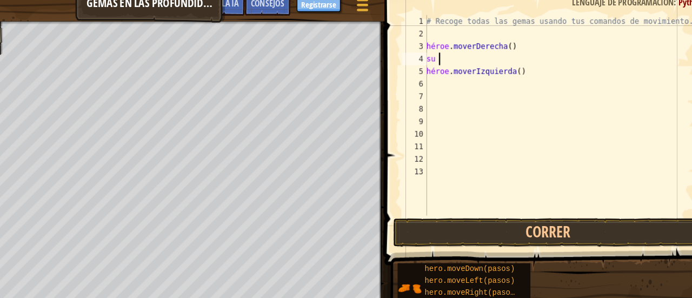
type textarea "her"
